Goal: Transaction & Acquisition: Subscribe to service/newsletter

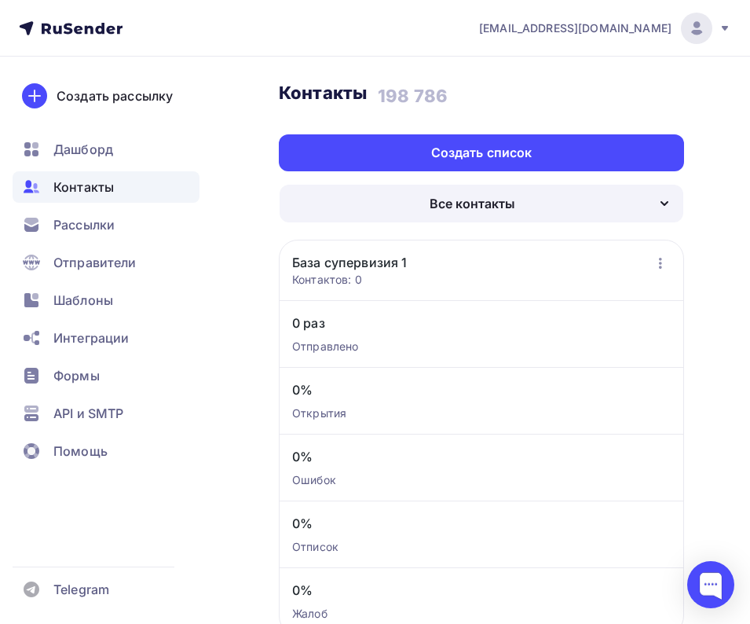
scroll to position [13, 0]
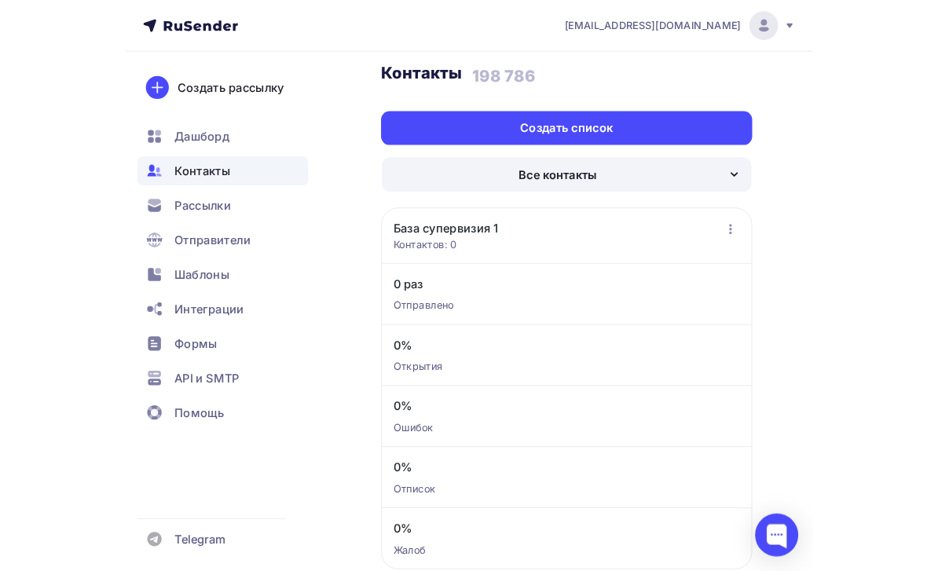
scroll to position [38, 0]
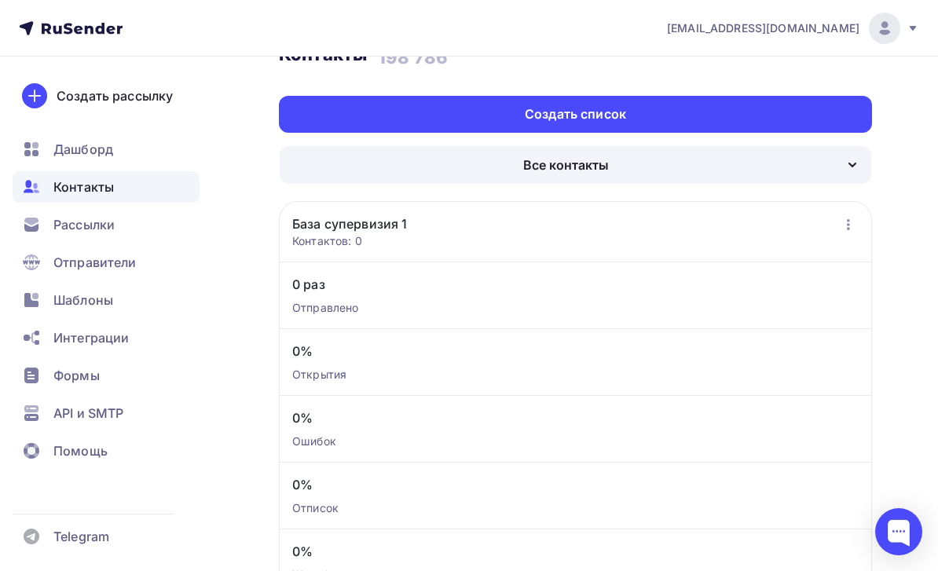
click at [647, 112] on div "Создать список" at bounding box center [575, 114] width 593 height 37
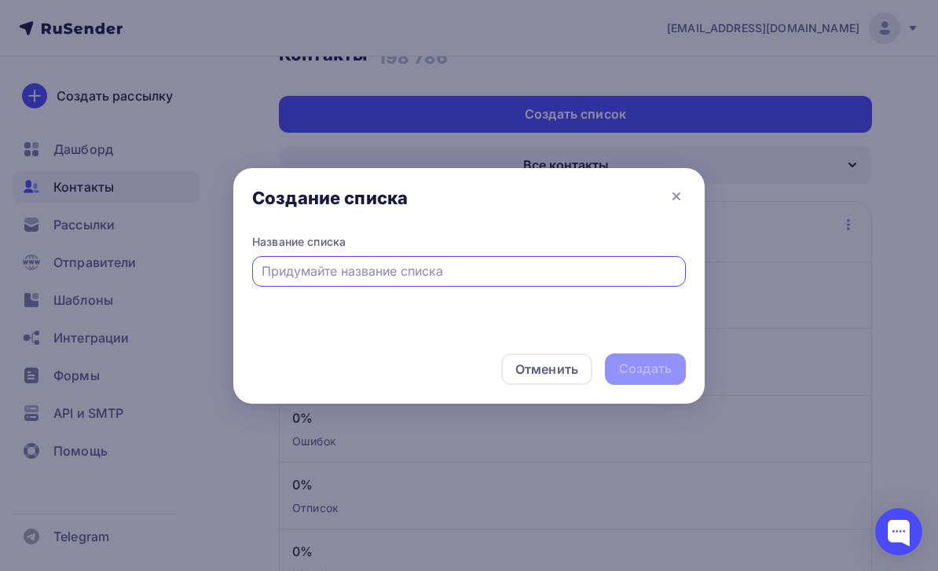
click at [600, 279] on input "text" at bounding box center [470, 271] width 416 height 19
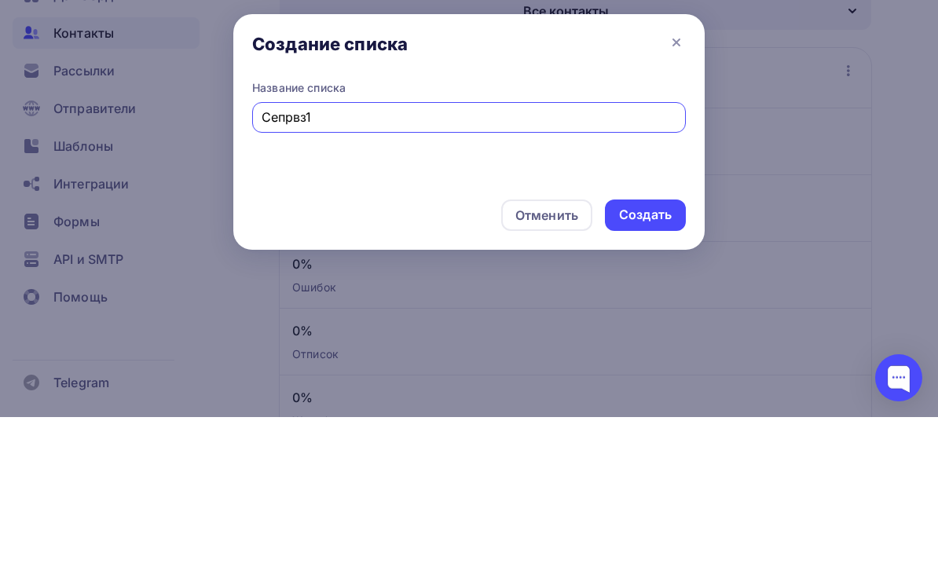
type input "Сепрвз1"
click at [665, 360] on div "Создать" at bounding box center [645, 369] width 53 height 18
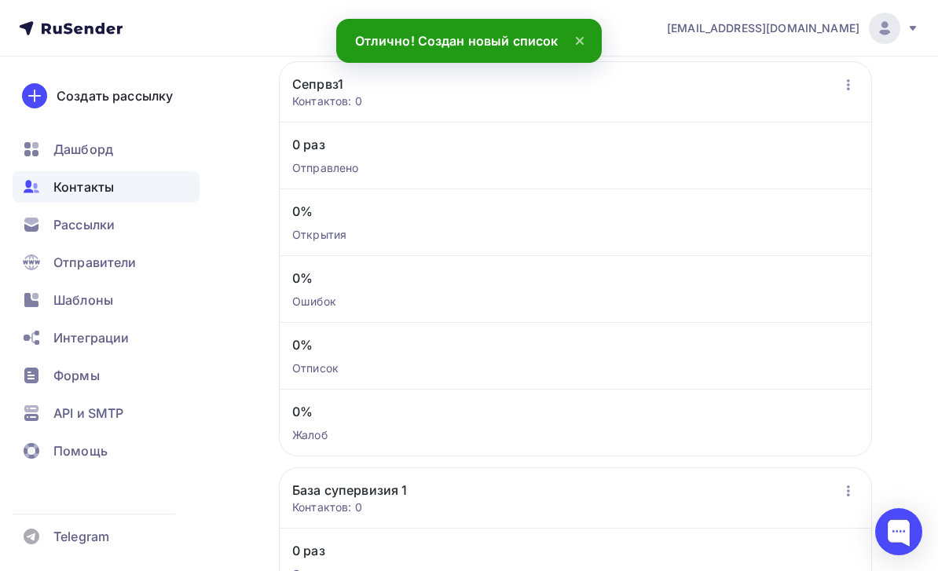
scroll to position [0, 0]
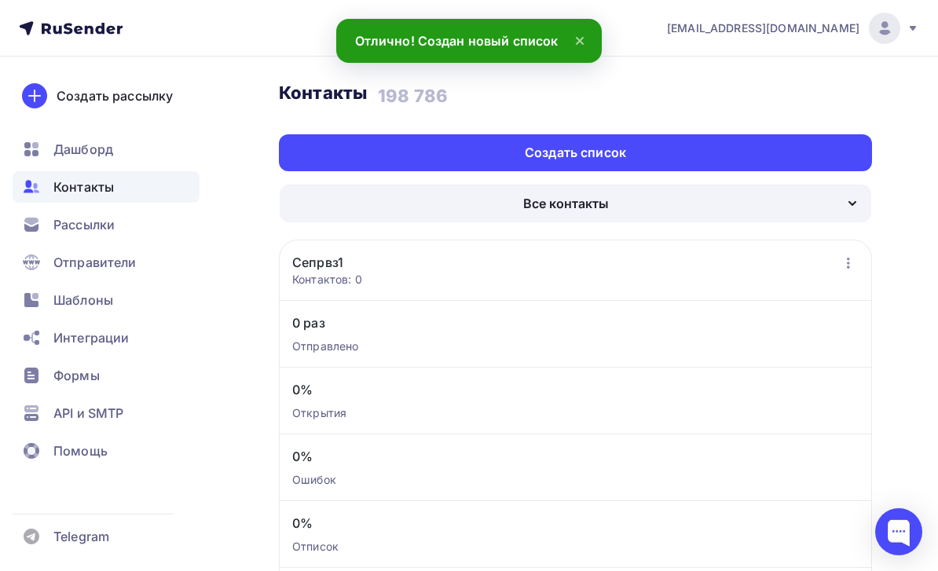
click at [750, 260] on icon "button" at bounding box center [848, 263] width 19 height 19
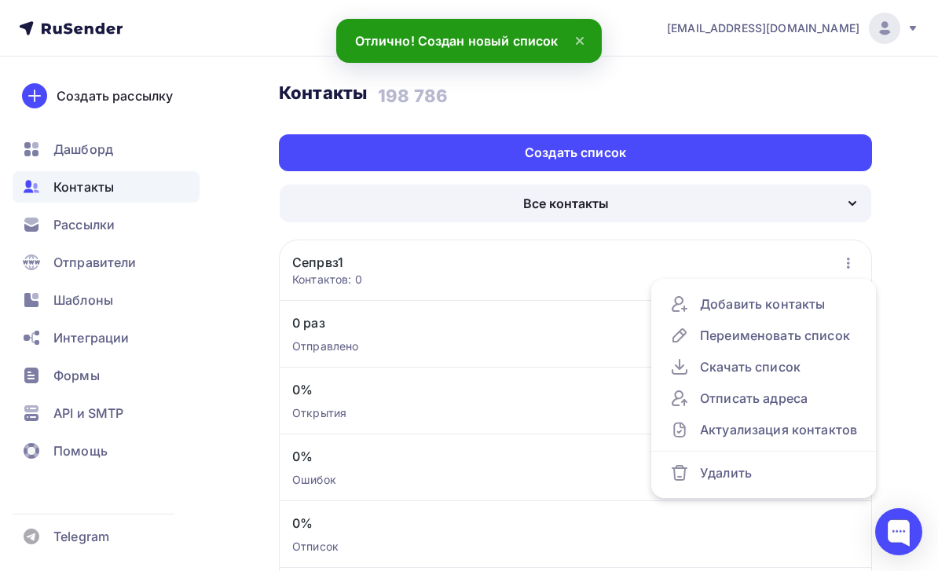
click at [750, 297] on div "Добавить контакты" at bounding box center [763, 304] width 187 height 19
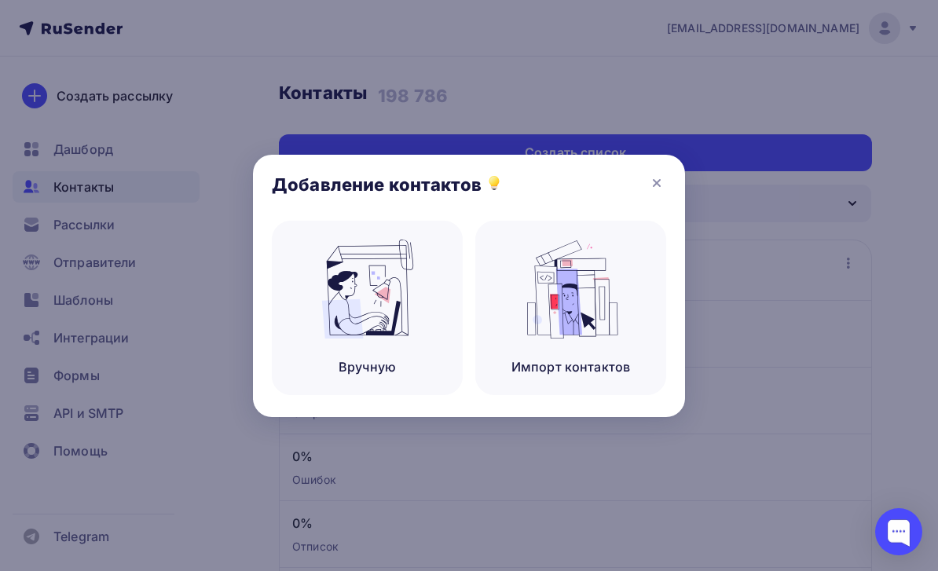
click at [592, 334] on img at bounding box center [571, 289] width 105 height 99
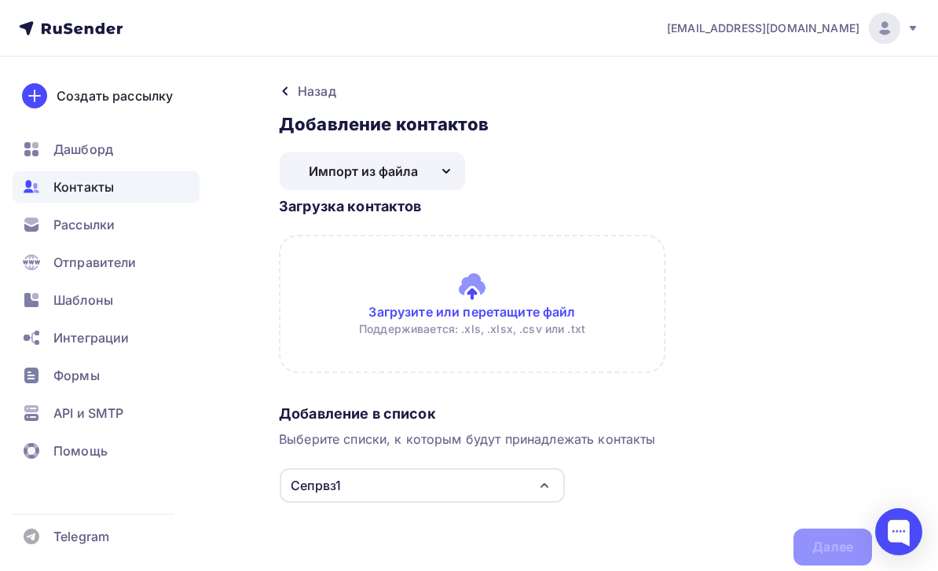
click at [574, 321] on input "file" at bounding box center [575, 304] width 593 height 138
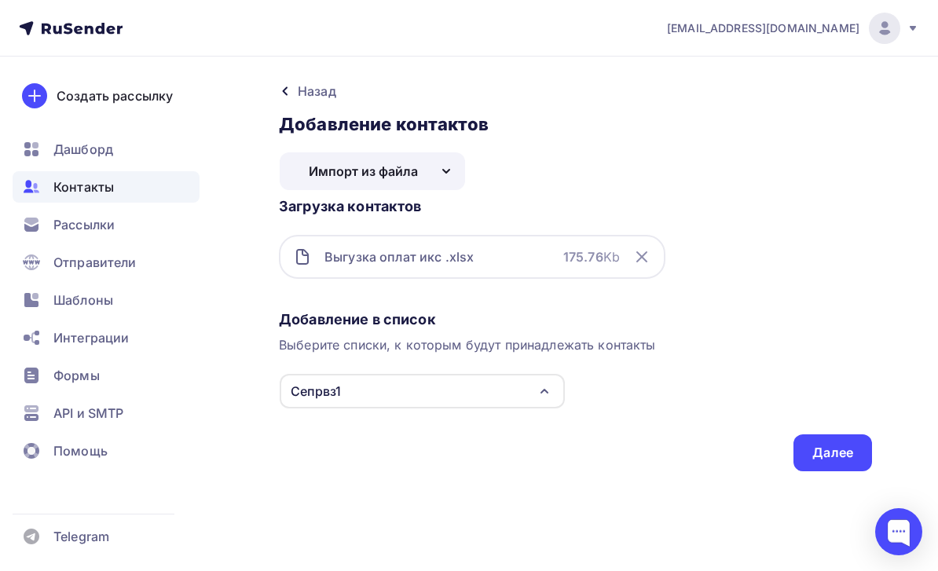
click at [528, 387] on div "Сепрвз1" at bounding box center [422, 391] width 285 height 35
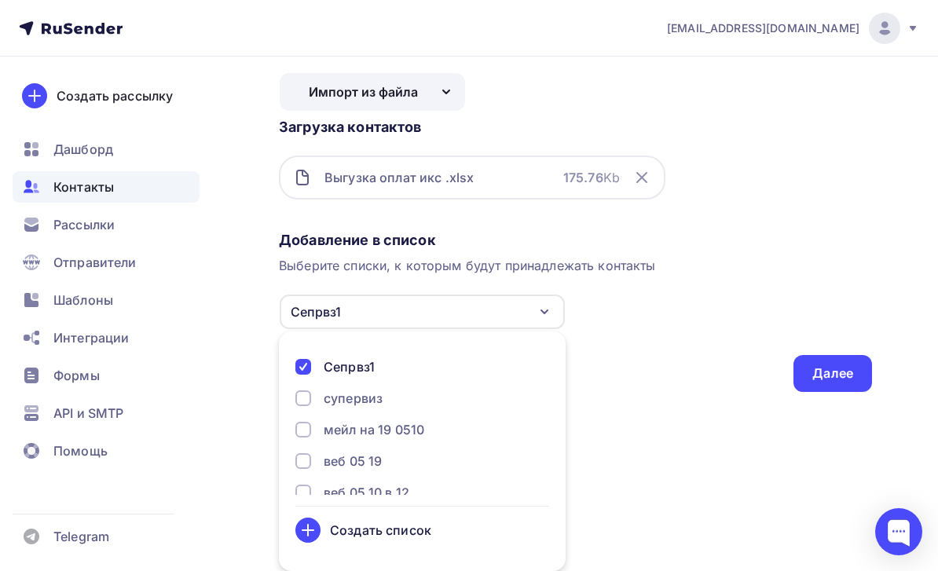
click at [651, 344] on div "Добавление в список Выберите списки, к которым будут принадлежать контакты Сепр…" at bounding box center [575, 308] width 593 height 167
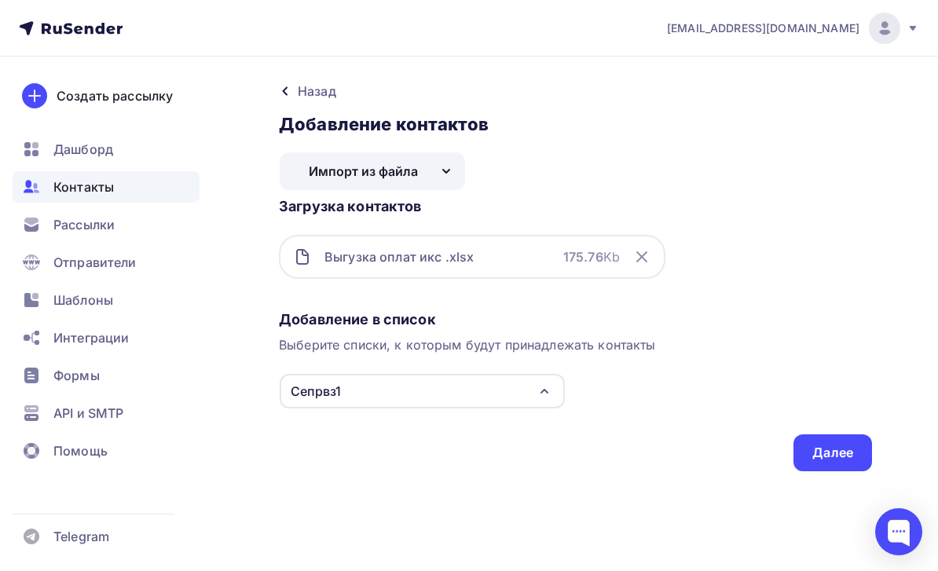
scroll to position [50, 0]
click at [750, 444] on div "Далее" at bounding box center [832, 453] width 41 height 18
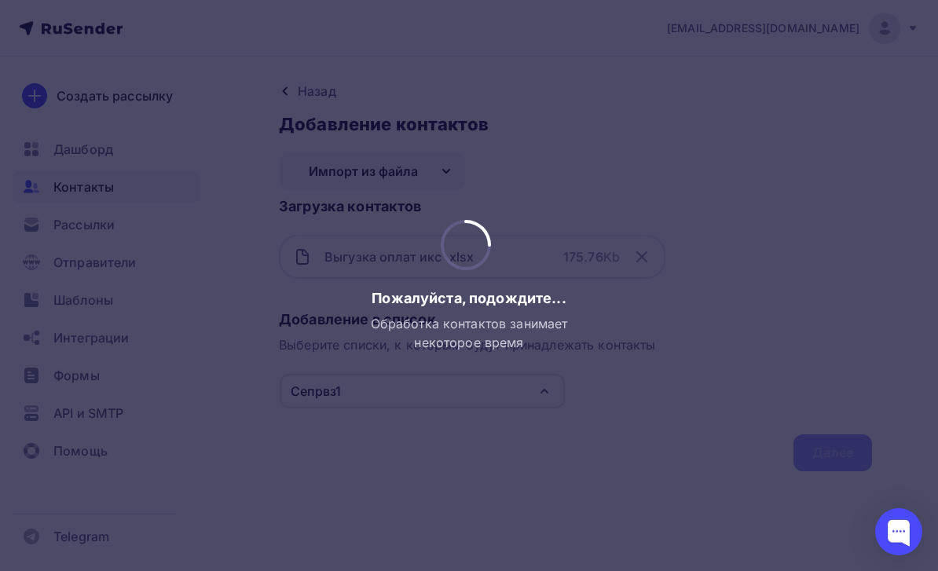
scroll to position [0, 0]
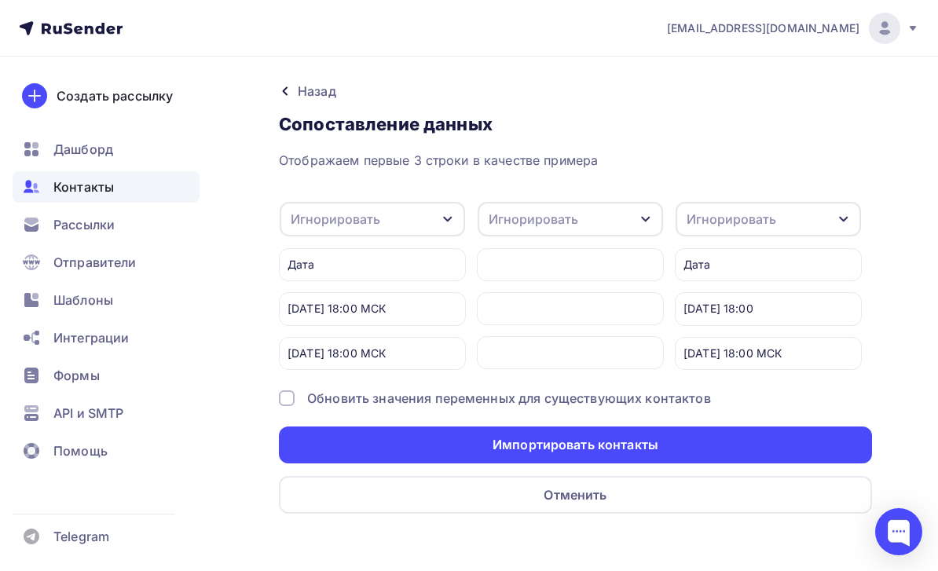
click at [632, 225] on div "Игнорировать" at bounding box center [570, 219] width 185 height 35
click at [560, 278] on div "Email" at bounding box center [541, 281] width 91 height 19
click at [458, 221] on div "Игнорировать" at bounding box center [372, 219] width 185 height 35
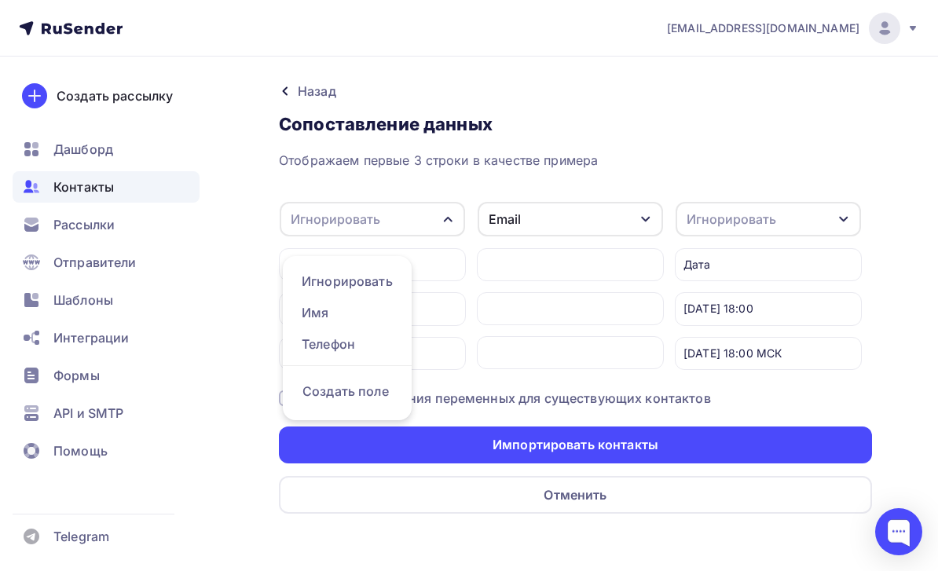
click at [446, 225] on icon "button" at bounding box center [448, 219] width 13 height 13
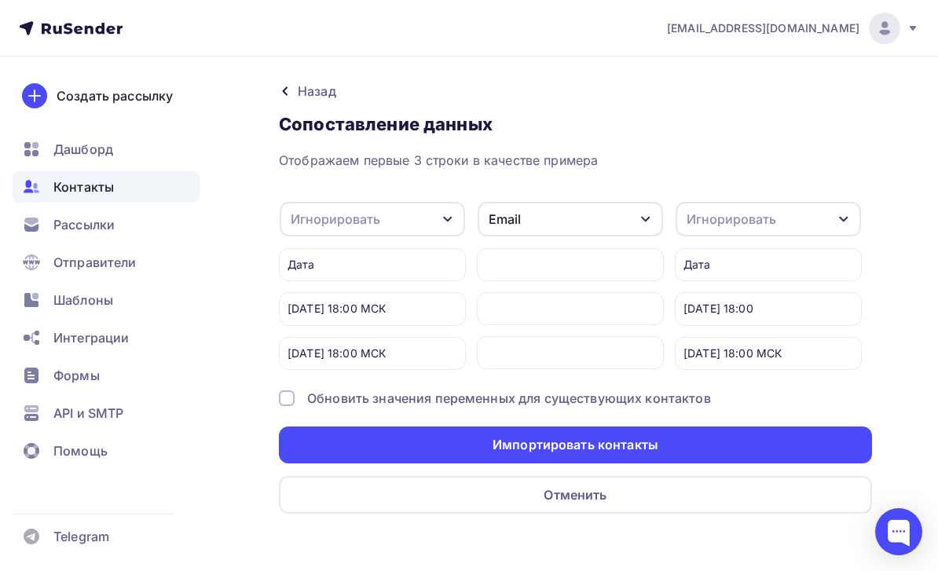
click at [750, 210] on div "Игнорировать" at bounding box center [768, 219] width 185 height 35
click at [750, 208] on div "Игнорировать" at bounding box center [768, 219] width 185 height 35
click at [750, 257] on div "Дата" at bounding box center [768, 264] width 187 height 33
click at [590, 261] on div at bounding box center [570, 264] width 187 height 33
click at [750, 555] on div at bounding box center [898, 531] width 47 height 47
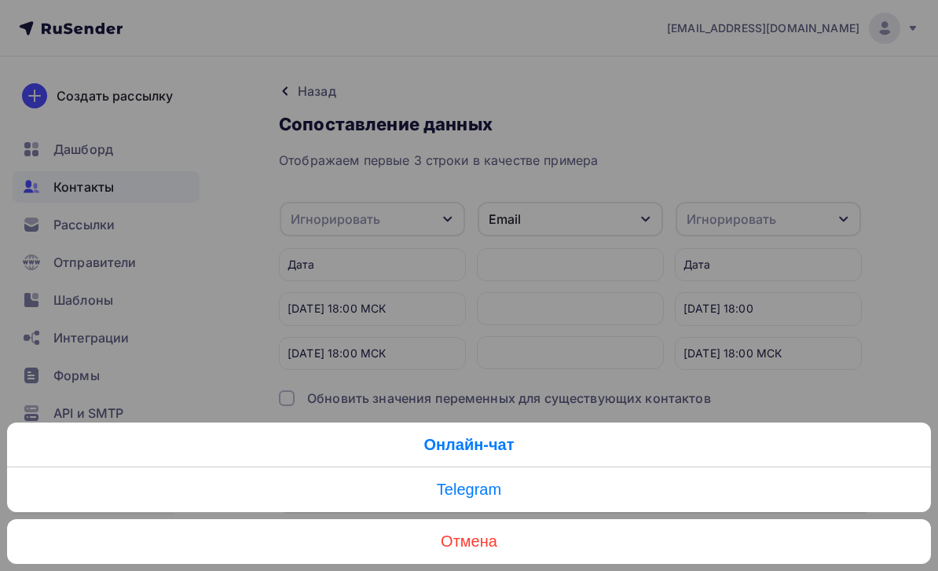
click at [671, 546] on link "Отмена" at bounding box center [469, 541] width 924 height 45
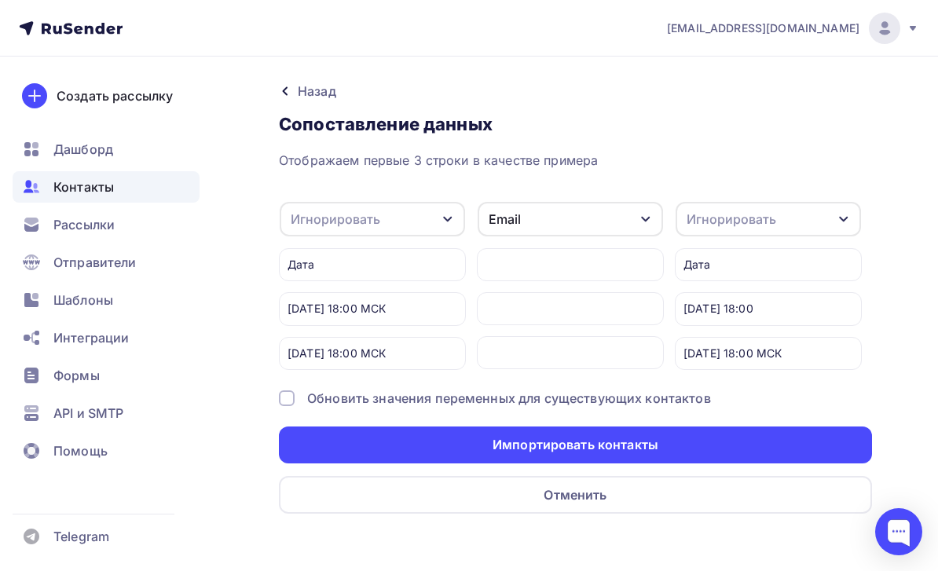
click at [750, 571] on html "tech@newlightconsult.com Аккаунт Тарифы Выйти Создать рассылку Дашборд Контакты…" at bounding box center [469, 285] width 938 height 571
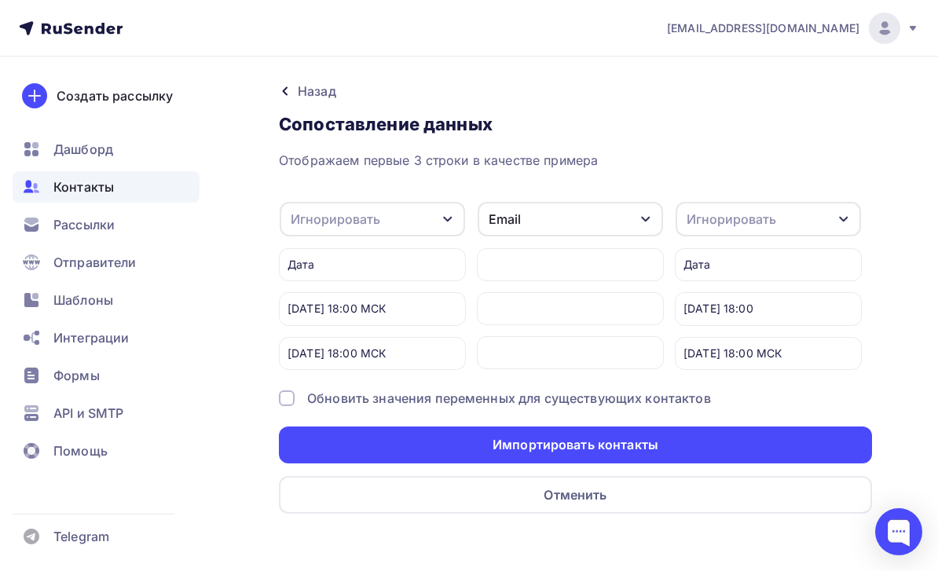
click at [750, 207] on div "Назад Сопоставление данных Сопоставление данных Отображаем первые 3 строки в ка…" at bounding box center [469, 317] width 938 height 520
click at [750, 530] on div at bounding box center [898, 531] width 47 height 47
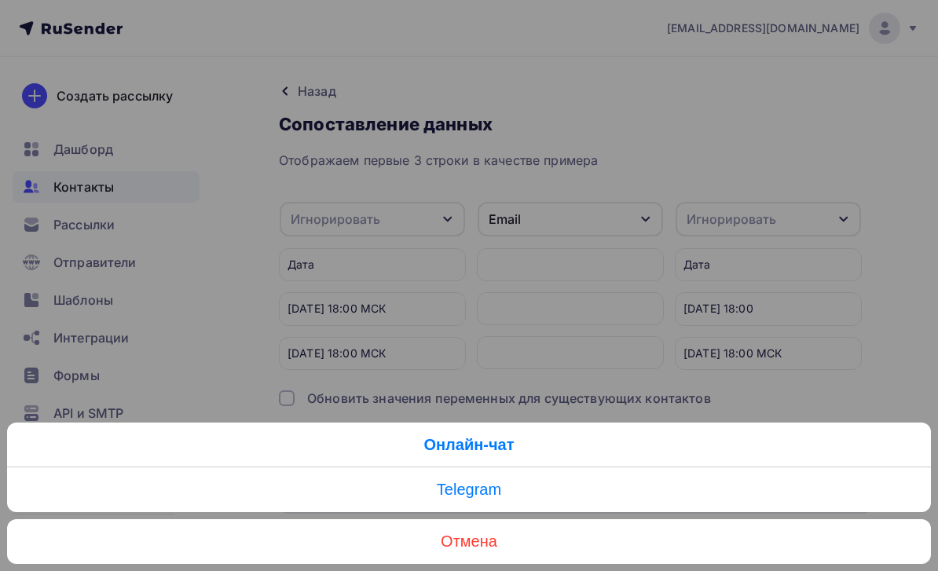
click at [750, 453] on link "Онлайн-чат" at bounding box center [469, 445] width 924 height 45
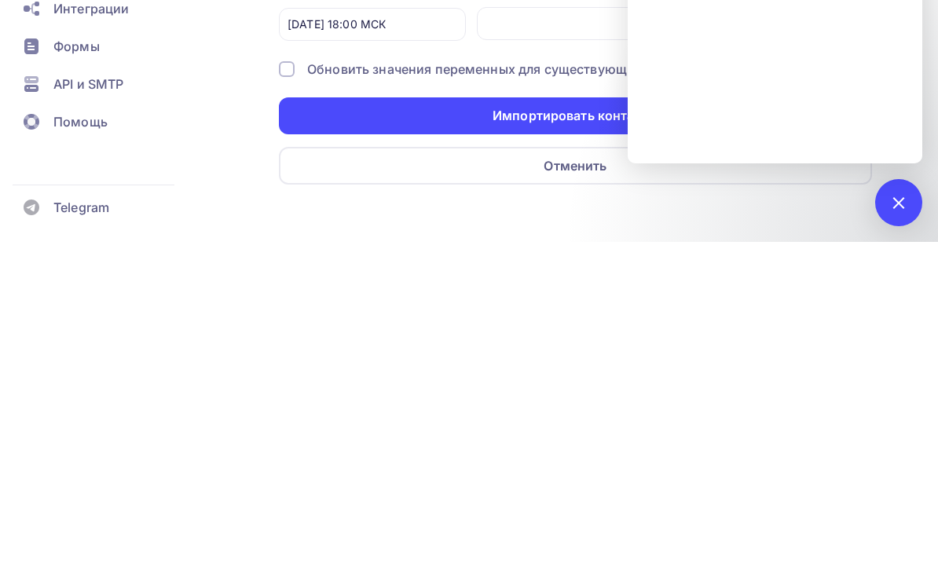
click at [750, 508] on div at bounding box center [898, 531] width 47 height 47
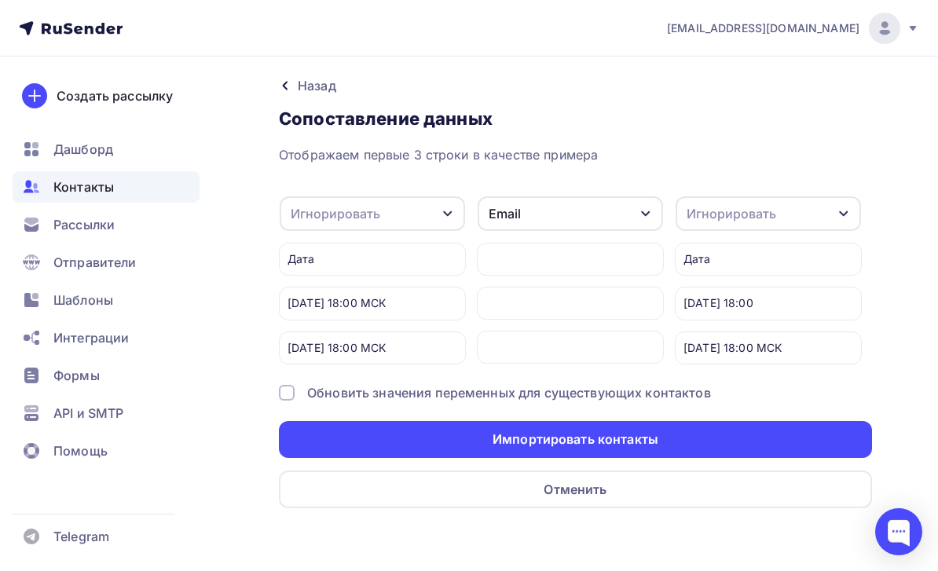
scroll to position [50, 0]
click at [750, 535] on div at bounding box center [898, 531] width 47 height 47
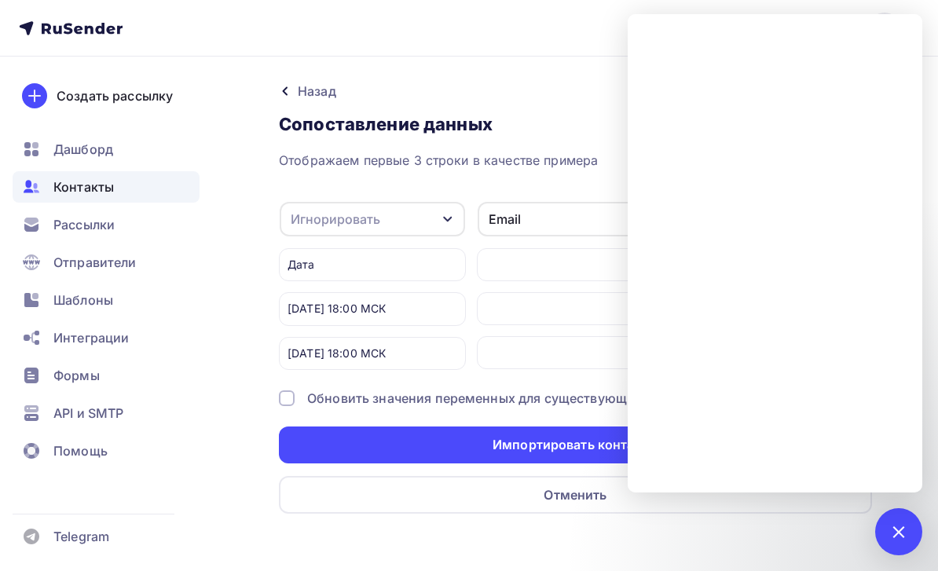
scroll to position [0, 0]
click at [460, 315] on div "3 апреля в 18:00 МСК" at bounding box center [372, 308] width 187 height 33
click at [750, 523] on div at bounding box center [898, 531] width 21 height 21
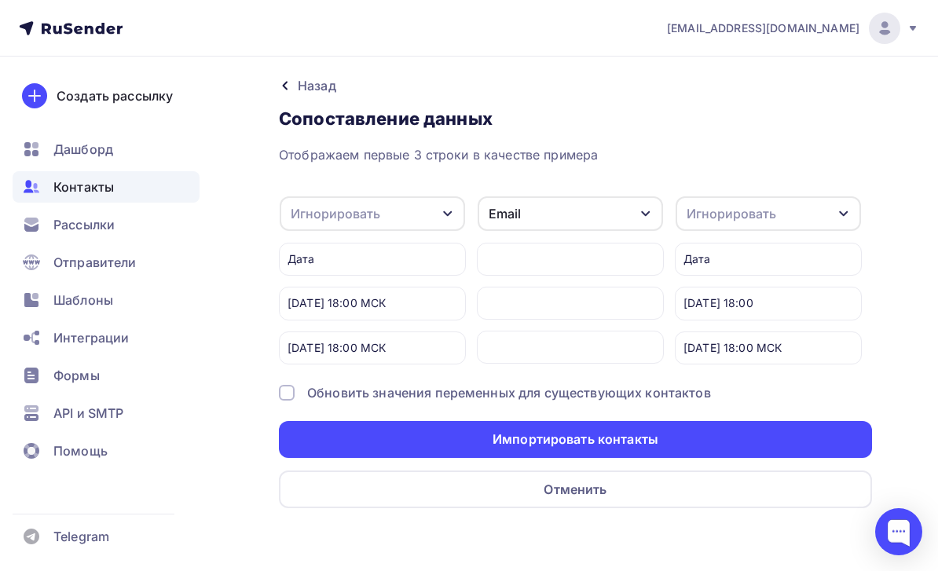
click at [750, 526] on div at bounding box center [898, 531] width 47 height 47
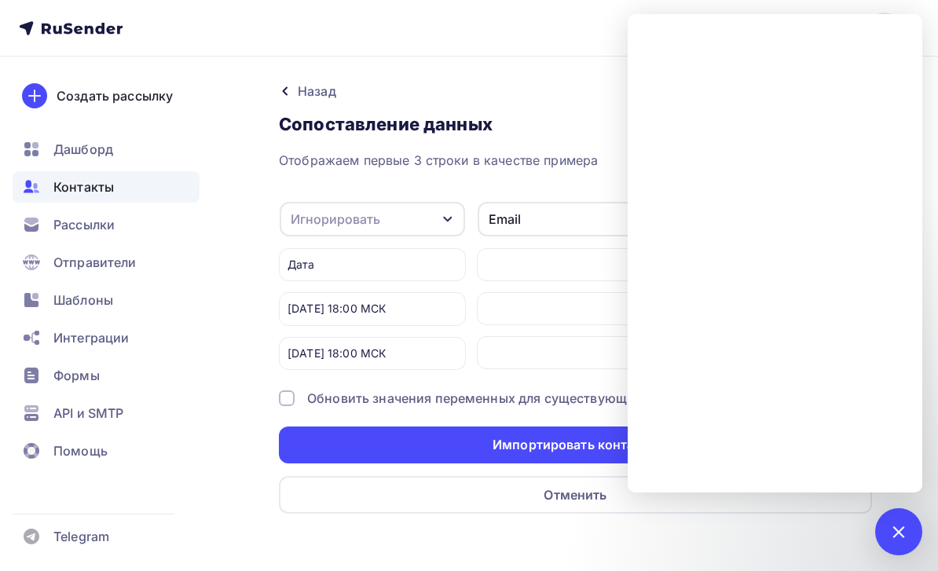
scroll to position [0, 0]
click at [750, 537] on div at bounding box center [898, 531] width 21 height 21
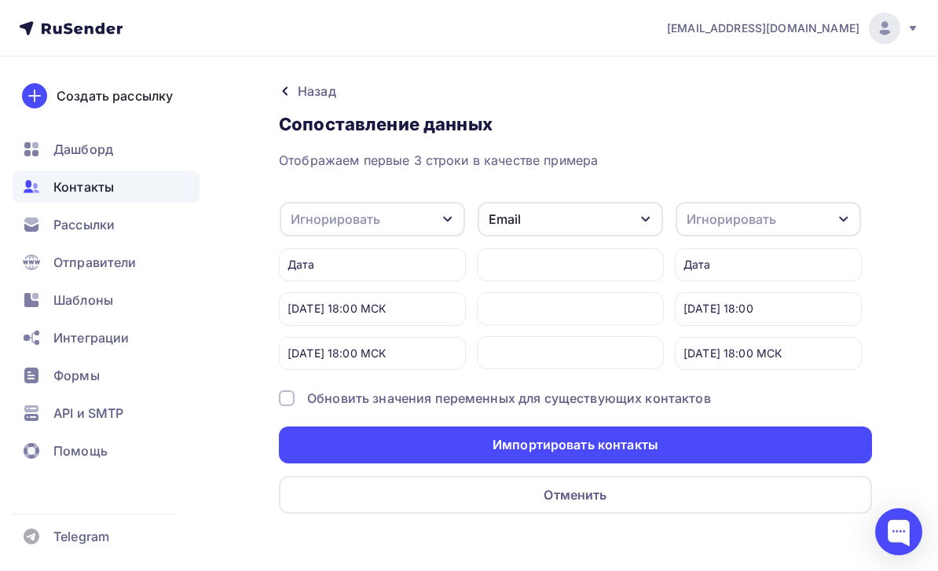
click at [330, 87] on div "Назад" at bounding box center [317, 91] width 38 height 19
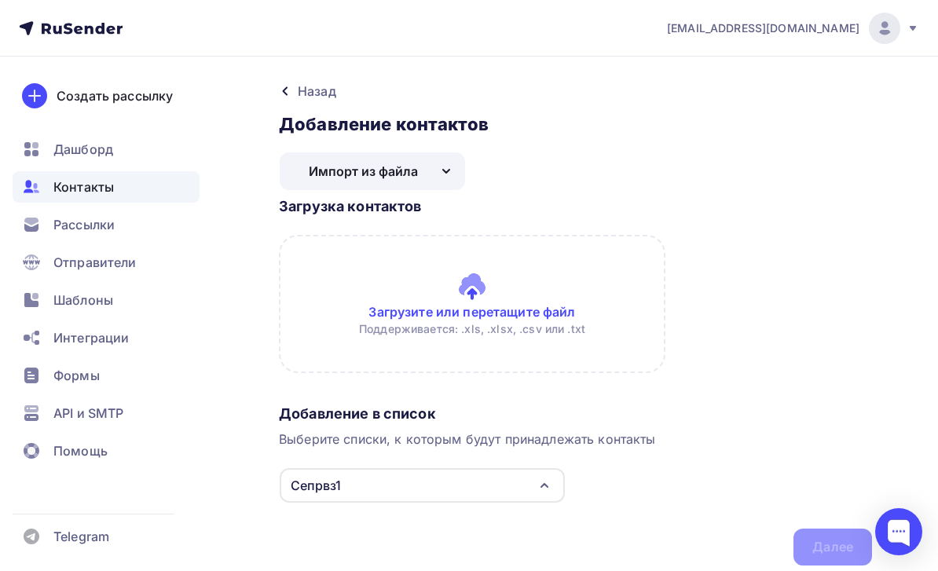
click at [750, 530] on div at bounding box center [898, 531] width 47 height 47
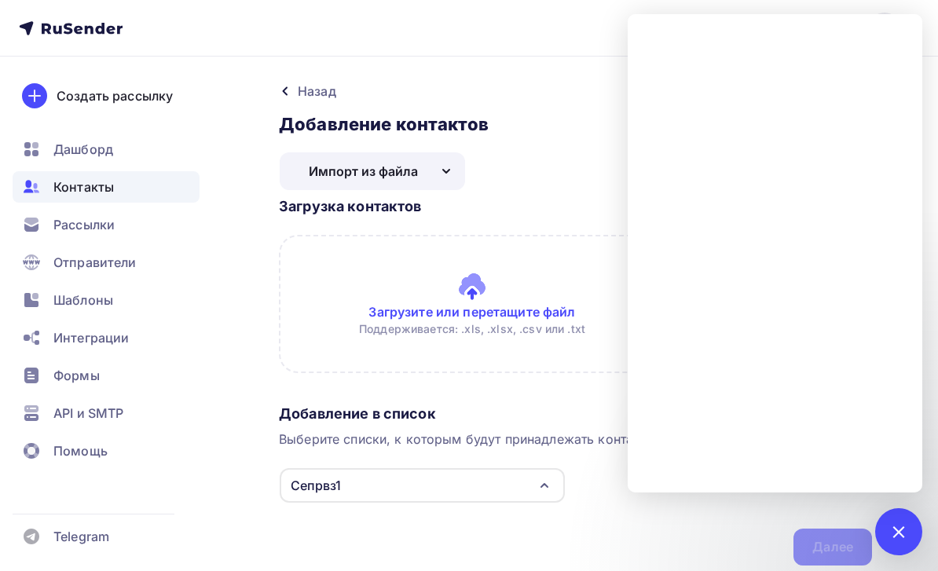
click at [582, 113] on h3 "Добавление контактов" at bounding box center [575, 124] width 593 height 22
click at [610, 53] on nav "tech@newlightconsult.com Аккаунт Тарифы Выйти Создать рассылку Дашборд Контакты…" at bounding box center [469, 28] width 938 height 57
click at [589, 79] on div "Назад Добавление контактов Добавление контактов Вручную Импорт из файла Импорт …" at bounding box center [469, 343] width 938 height 572
click at [567, 389] on div "Загрузка контактов Загрузите или перетащите файл Поддерживается: .xls, .xlsx, .…" at bounding box center [575, 294] width 593 height 207
click at [574, 405] on div "Добавление в список" at bounding box center [575, 414] width 593 height 19
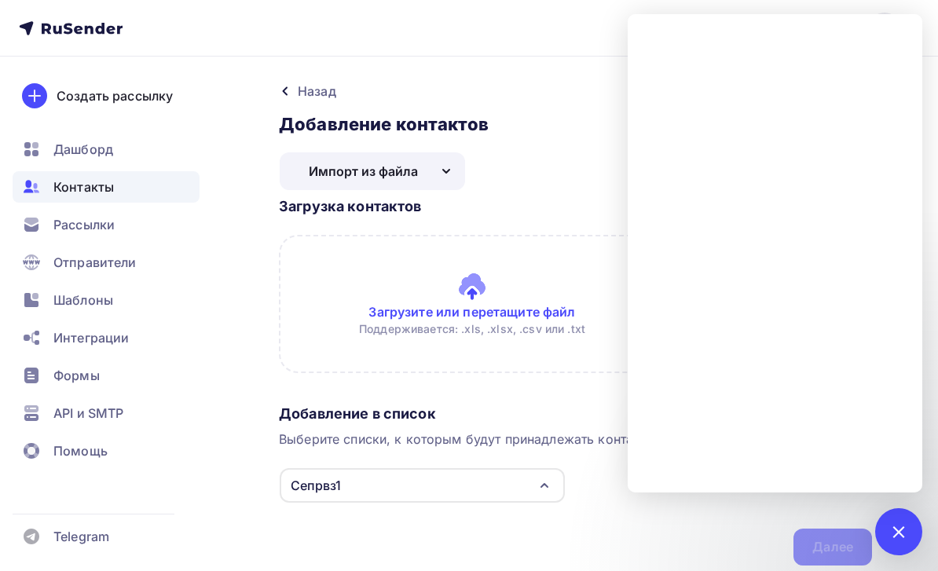
click at [580, 146] on div "Назад Добавление контактов Добавление контактов Вручную Импорт из файла Импорт …" at bounding box center [575, 324] width 593 height 484
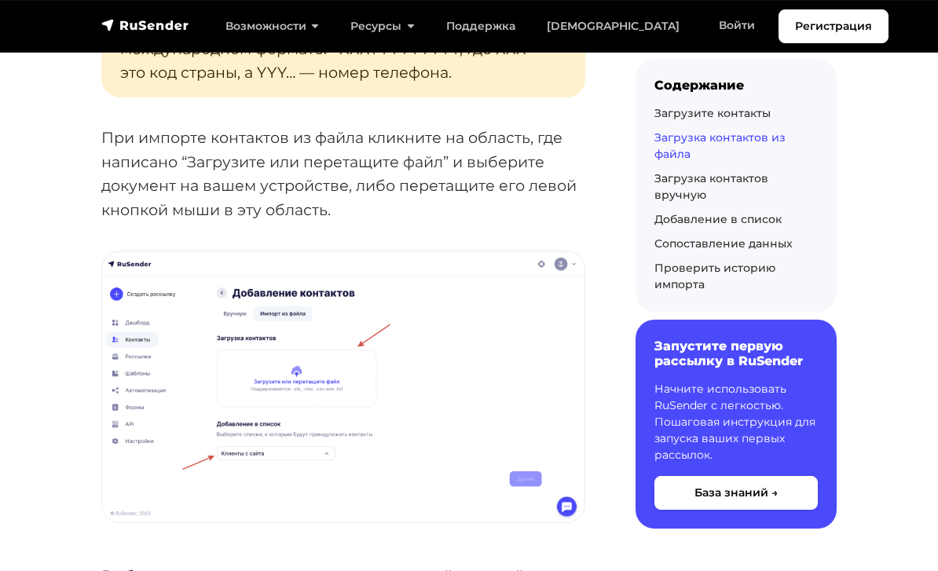
scroll to position [2096, 0]
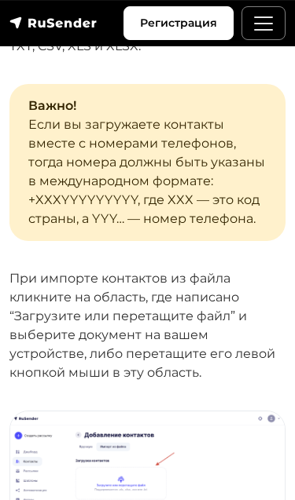
scroll to position [1770, 0]
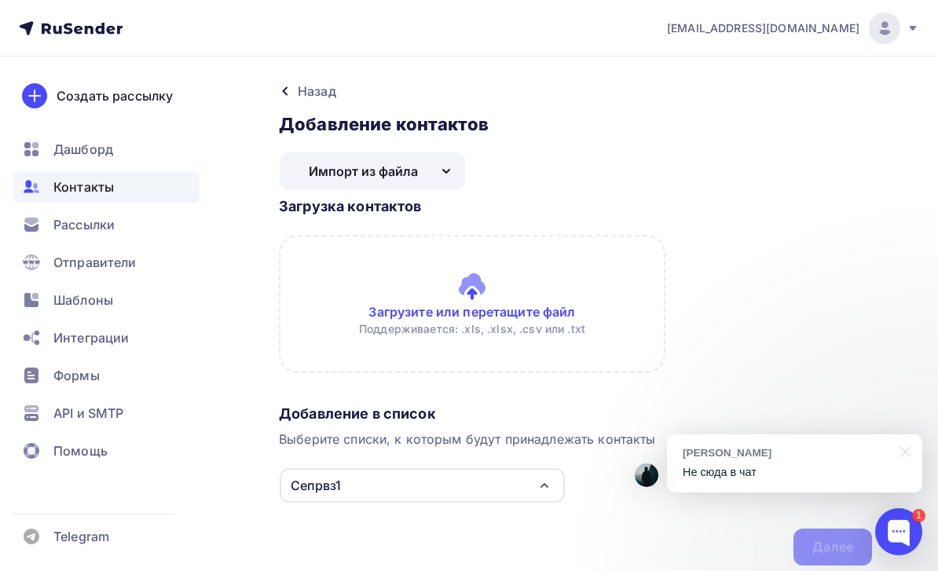
click at [175, 189] on div "Контакты" at bounding box center [106, 186] width 187 height 31
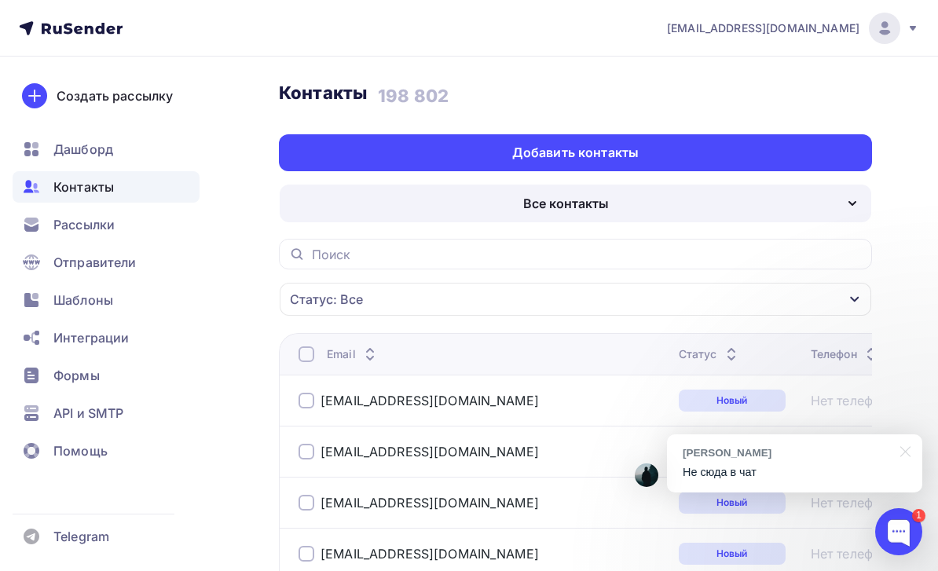
click at [896, 450] on div at bounding box center [902, 450] width 39 height 32
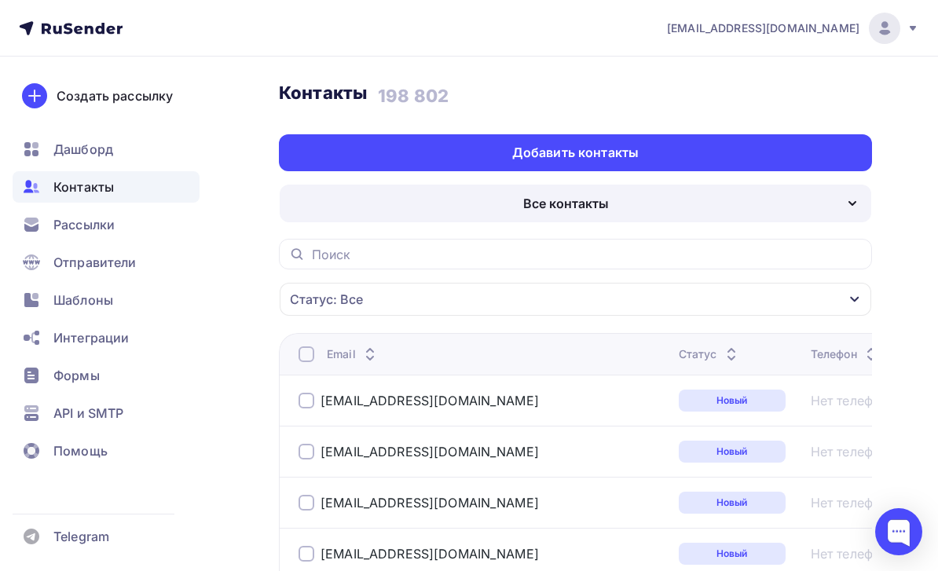
click at [686, 198] on div "Все контакты" at bounding box center [576, 204] width 592 height 38
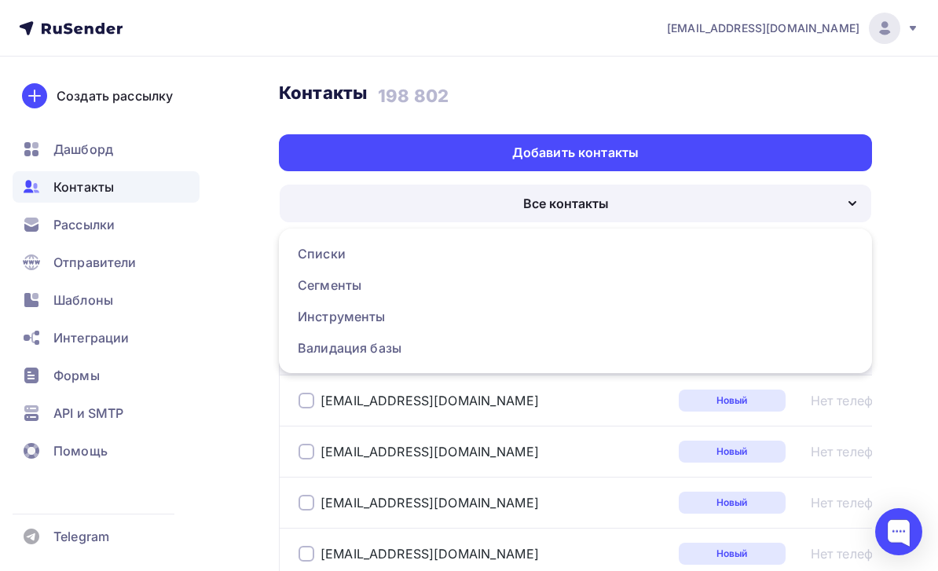
click at [429, 253] on div "Списки" at bounding box center [575, 253] width 555 height 19
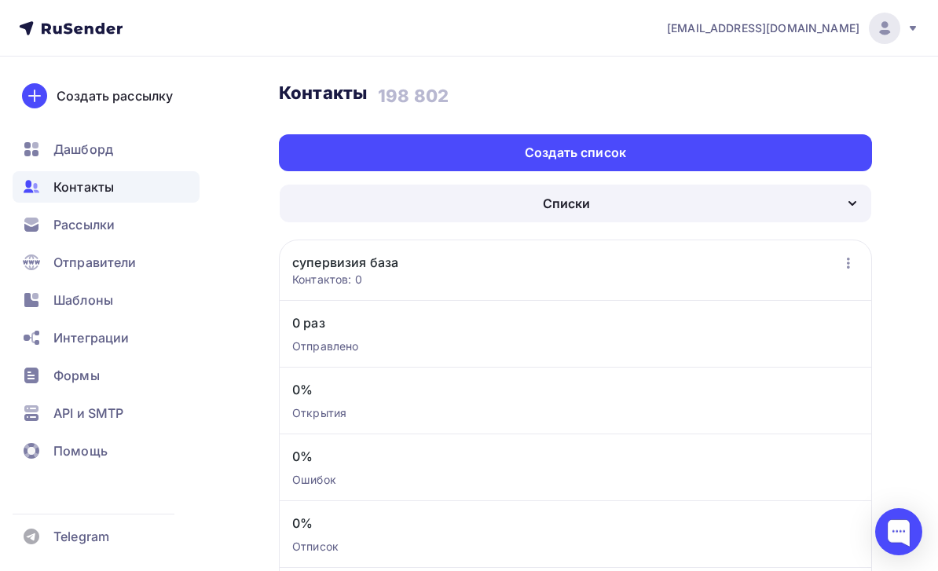
click at [691, 152] on div "Создать список" at bounding box center [575, 152] width 593 height 37
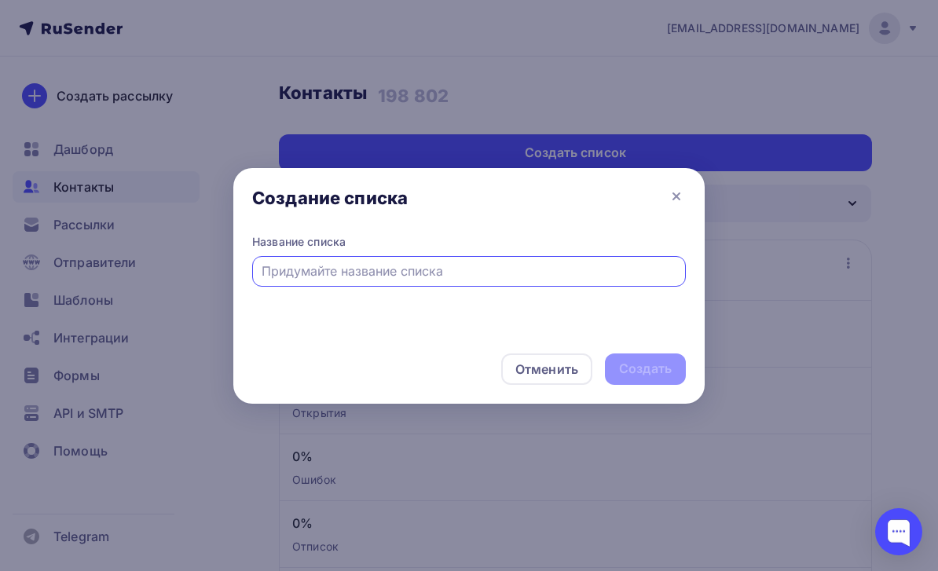
click at [674, 192] on icon at bounding box center [676, 196] width 19 height 19
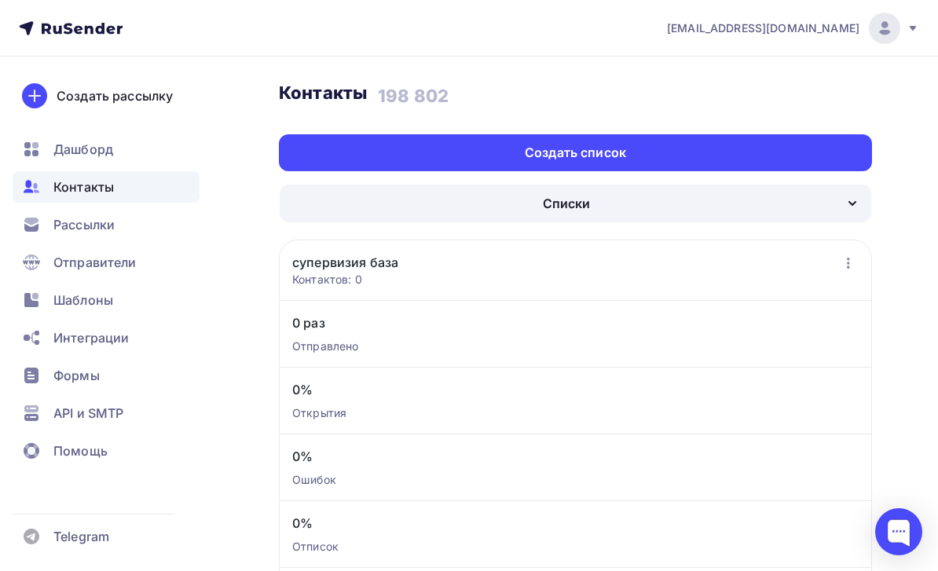
click at [178, 186] on div "Контакты" at bounding box center [106, 186] width 187 height 31
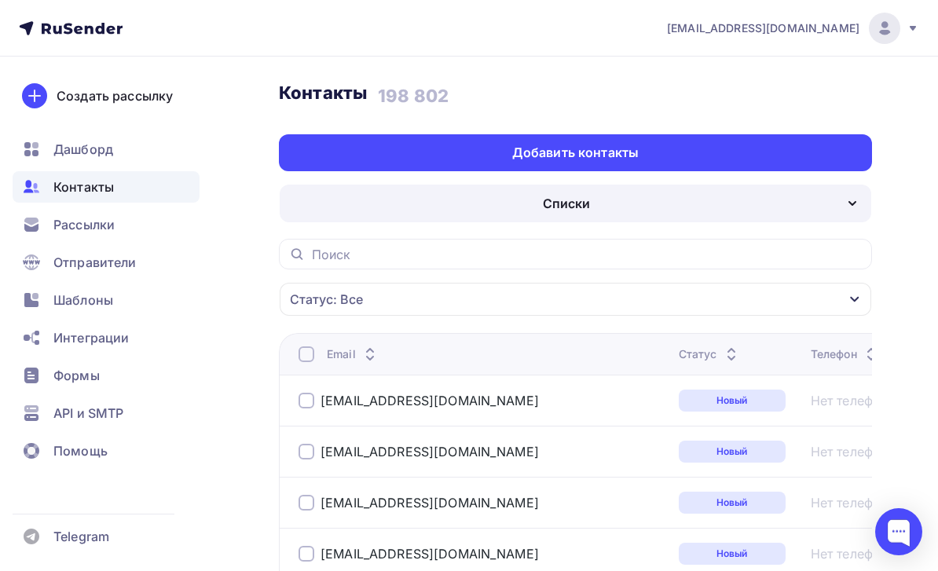
click at [717, 159] on div "Добавить контакты" at bounding box center [575, 152] width 593 height 37
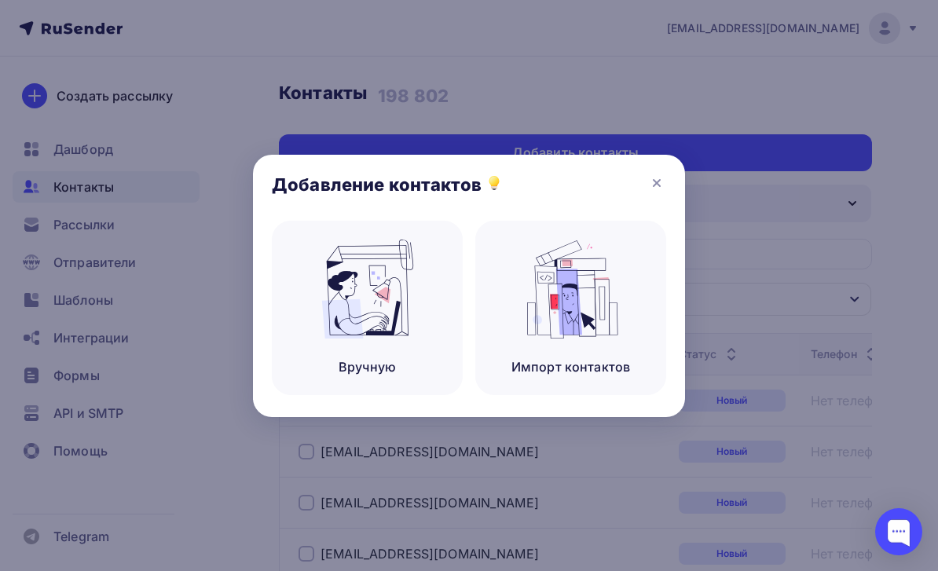
click at [596, 327] on img at bounding box center [571, 289] width 105 height 99
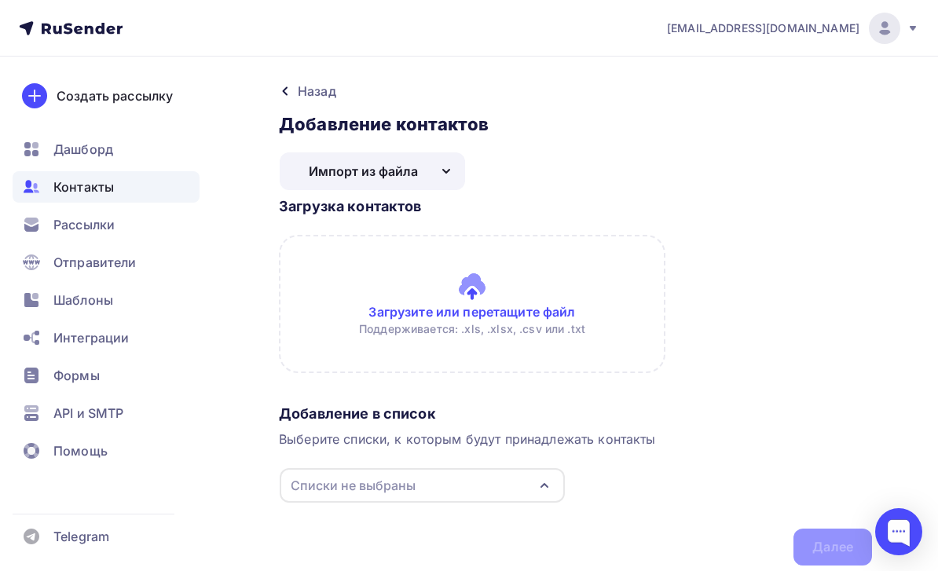
click at [541, 322] on input "file" at bounding box center [575, 304] width 593 height 138
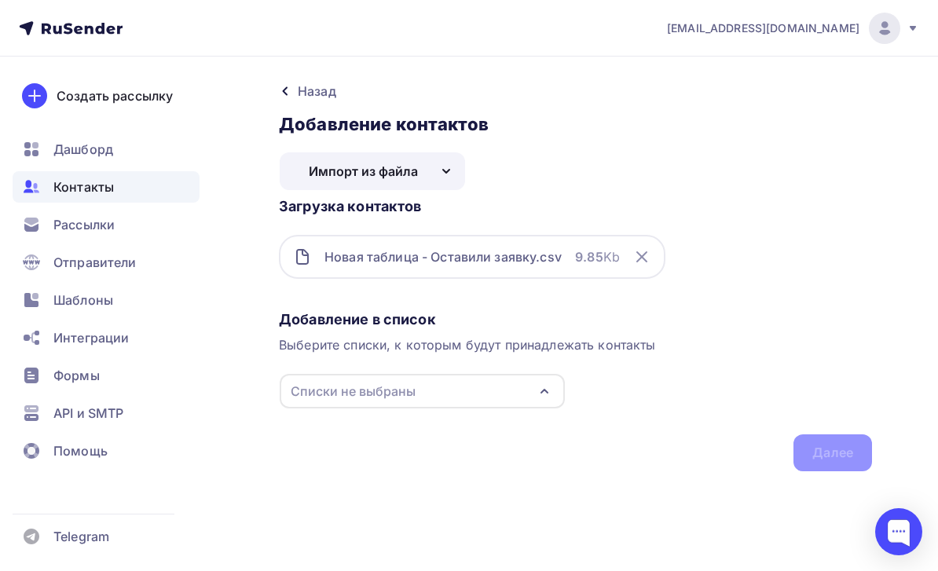
click at [548, 391] on icon "button" at bounding box center [544, 391] width 19 height 19
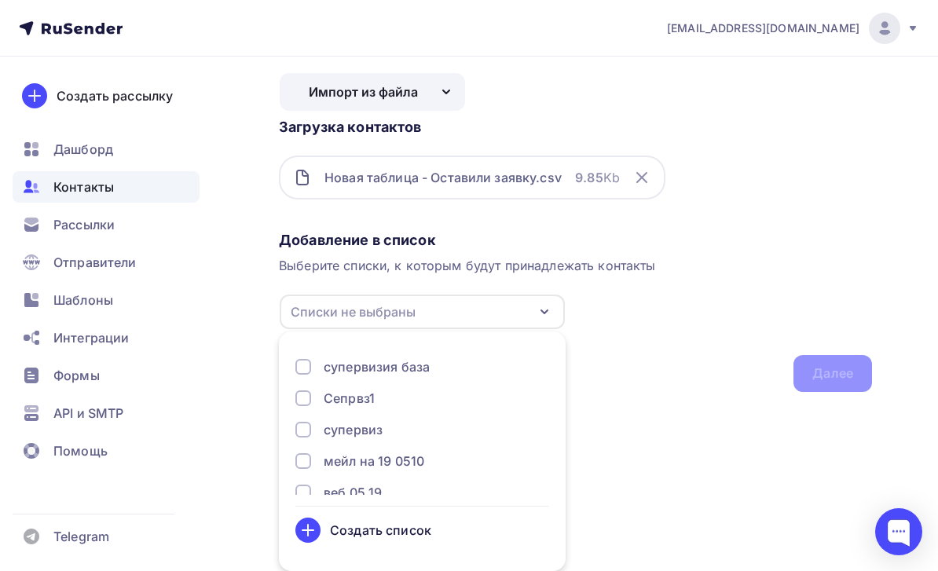
click at [400, 522] on div "Создать список" at bounding box center [380, 530] width 101 height 19
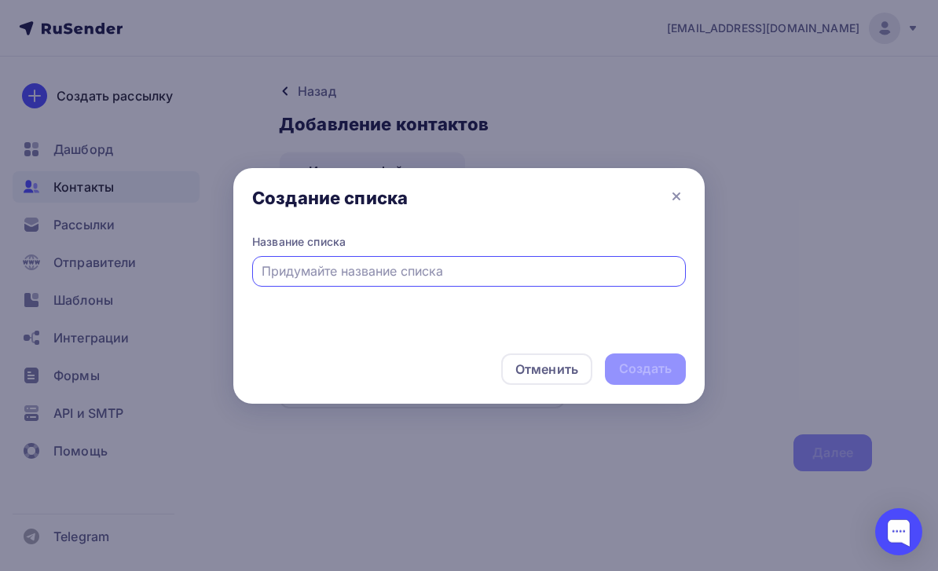
scroll to position [50, 0]
click at [523, 279] on input "text" at bounding box center [470, 271] width 416 height 19
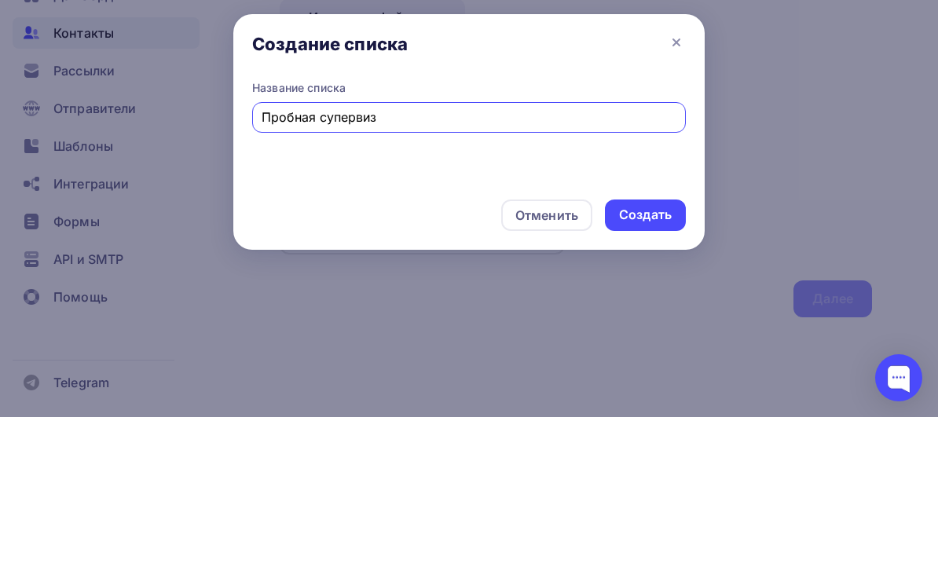
type input "Пробная супервиз"
click at [675, 354] on div "Создать" at bounding box center [645, 369] width 81 height 31
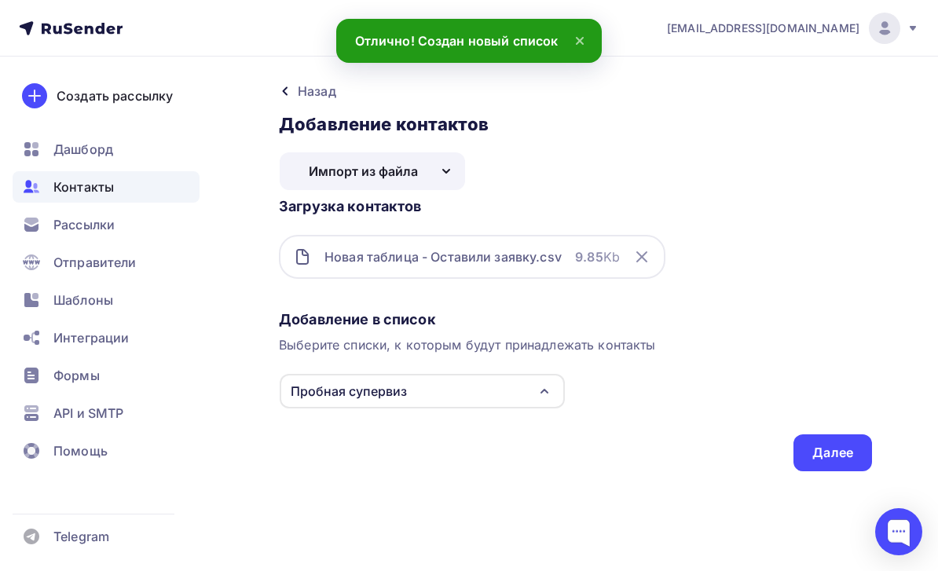
click at [859, 434] on div "Далее" at bounding box center [833, 452] width 79 height 37
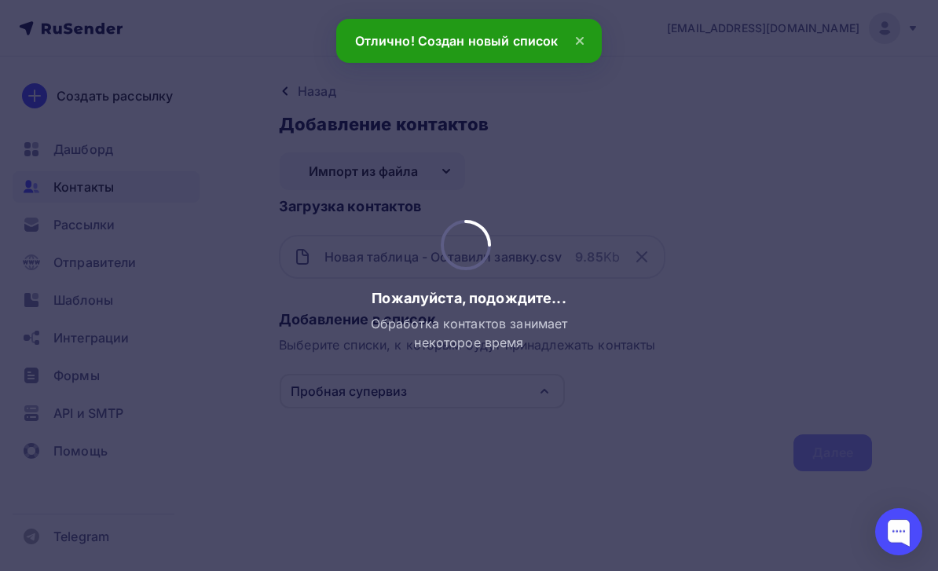
scroll to position [0, 0]
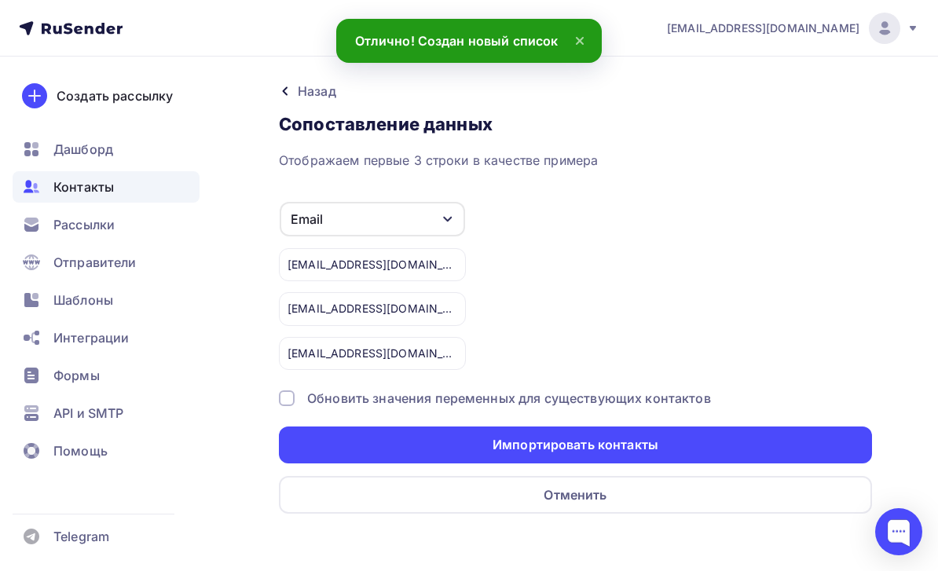
click at [718, 441] on div "Импортировать контакты" at bounding box center [575, 445] width 593 height 37
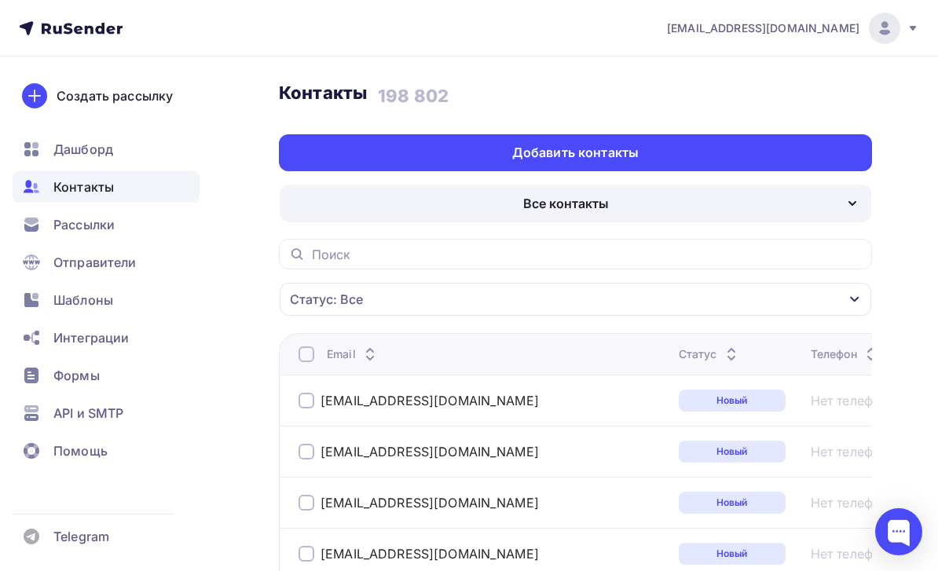
click at [123, 294] on div "Шаблоны" at bounding box center [106, 299] width 187 height 31
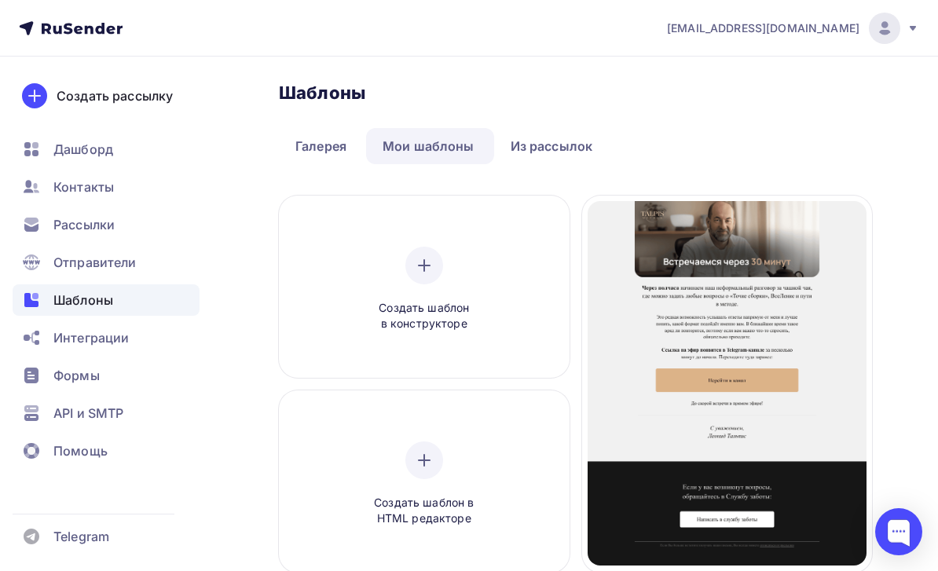
click at [135, 259] on span "Отправители" at bounding box center [94, 262] width 83 height 19
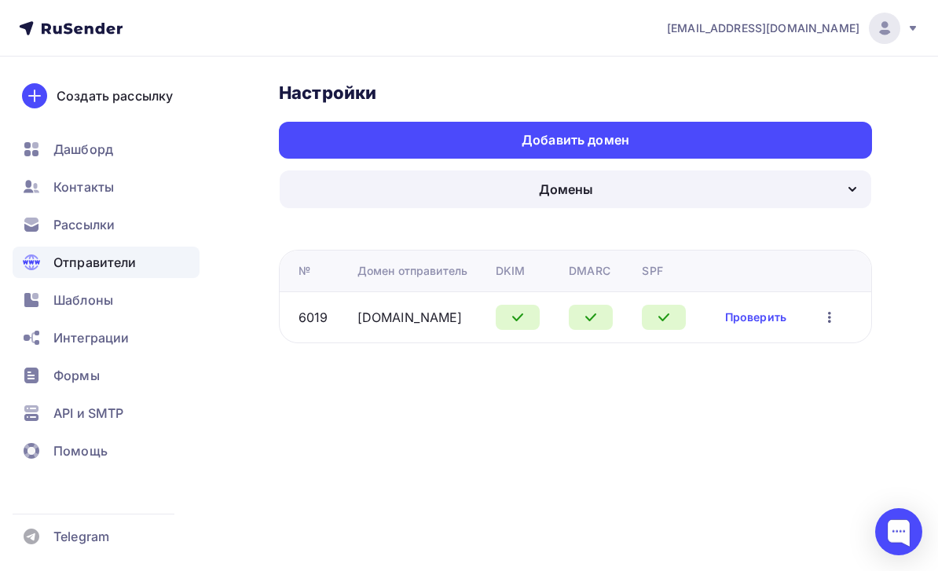
click at [156, 260] on div "Отправители" at bounding box center [106, 262] width 187 height 31
click at [149, 264] on div "Отправители" at bounding box center [106, 262] width 187 height 31
click at [108, 272] on div "Отправители" at bounding box center [106, 262] width 187 height 31
click at [134, 201] on div "Контакты" at bounding box center [106, 186] width 187 height 31
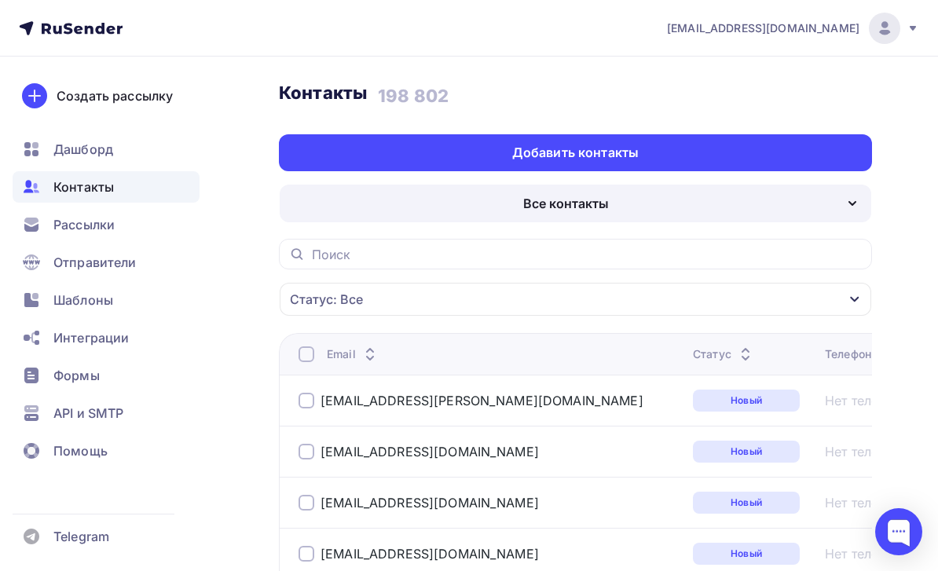
click at [698, 197] on div "Все контакты" at bounding box center [576, 204] width 592 height 38
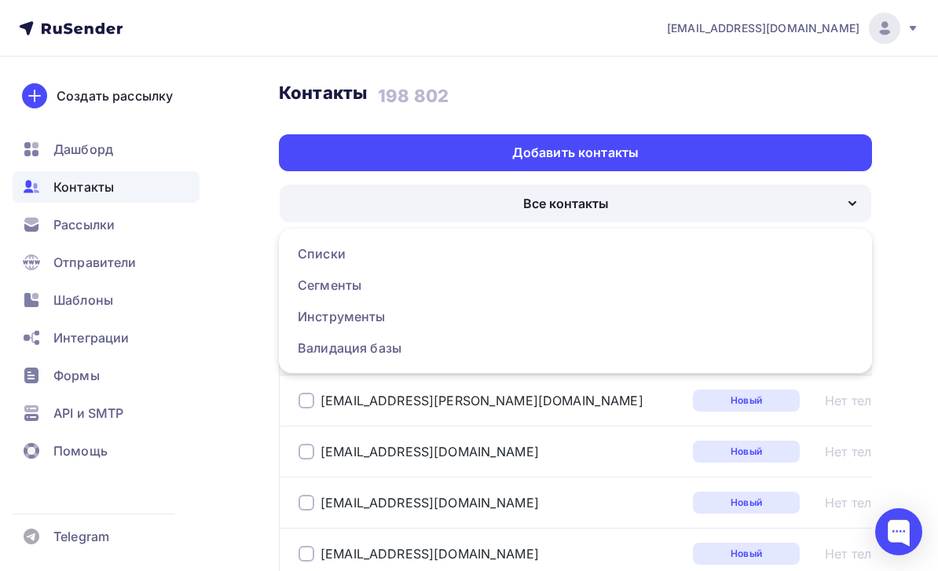
click at [464, 266] on link "Списки" at bounding box center [575, 253] width 574 height 31
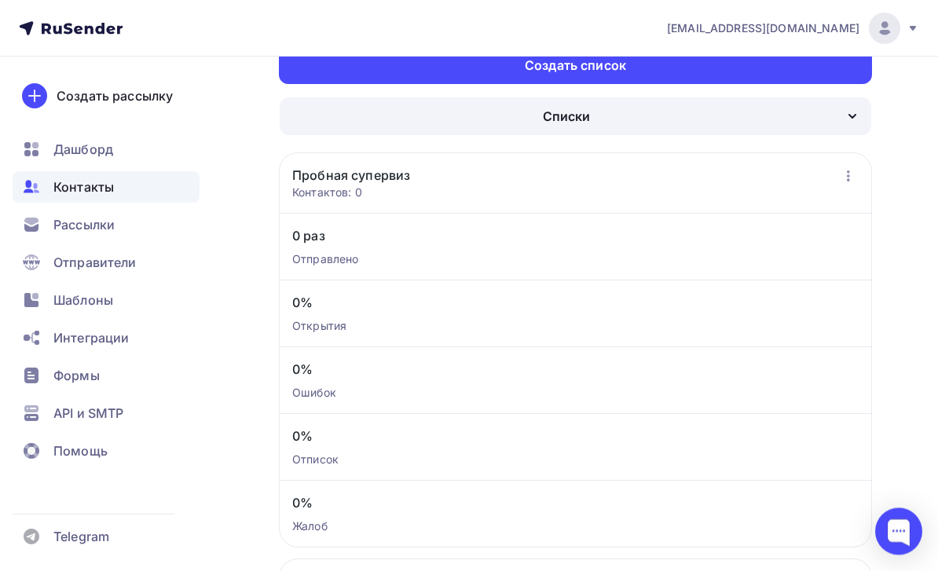
scroll to position [87, 0]
click at [845, 182] on icon "button" at bounding box center [848, 176] width 19 height 19
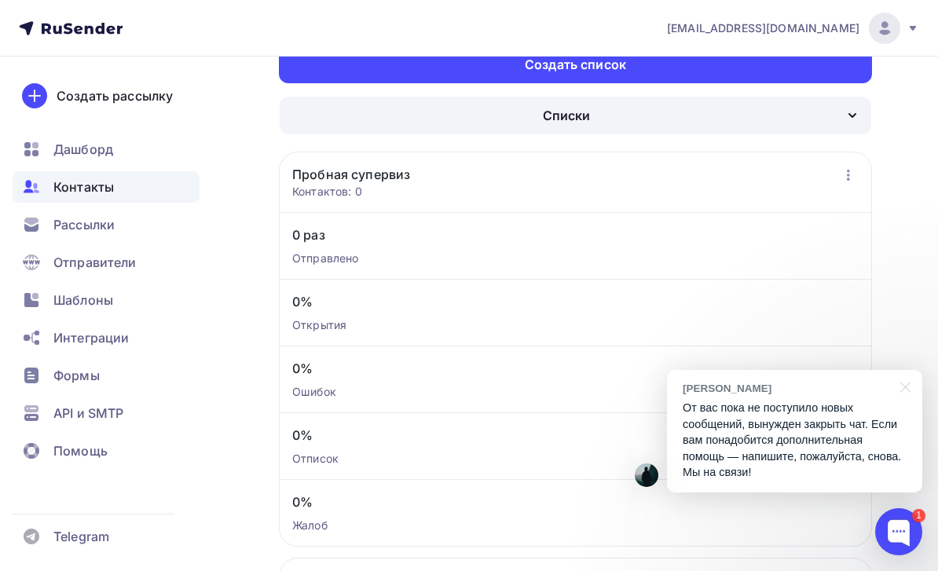
click at [915, 402] on div at bounding box center [902, 386] width 39 height 32
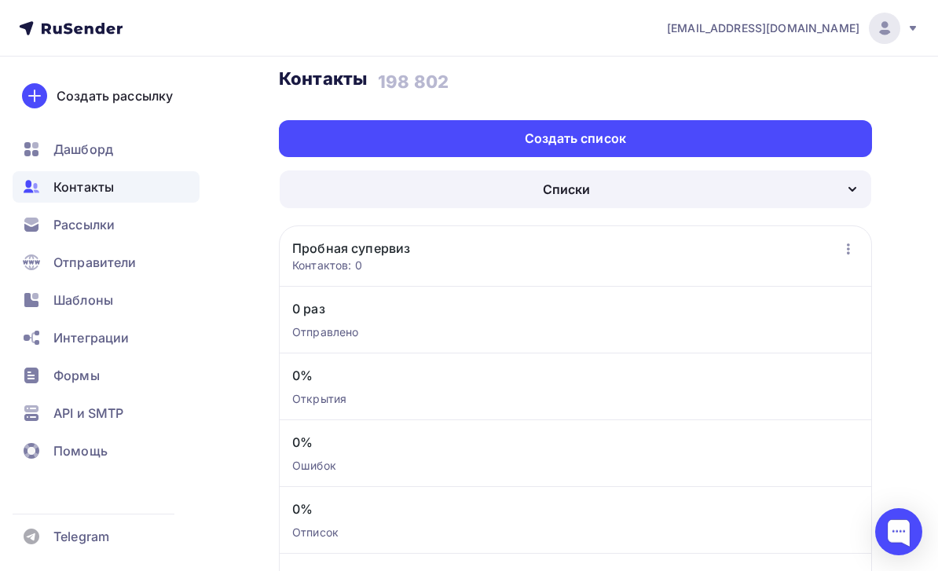
scroll to position [0, 0]
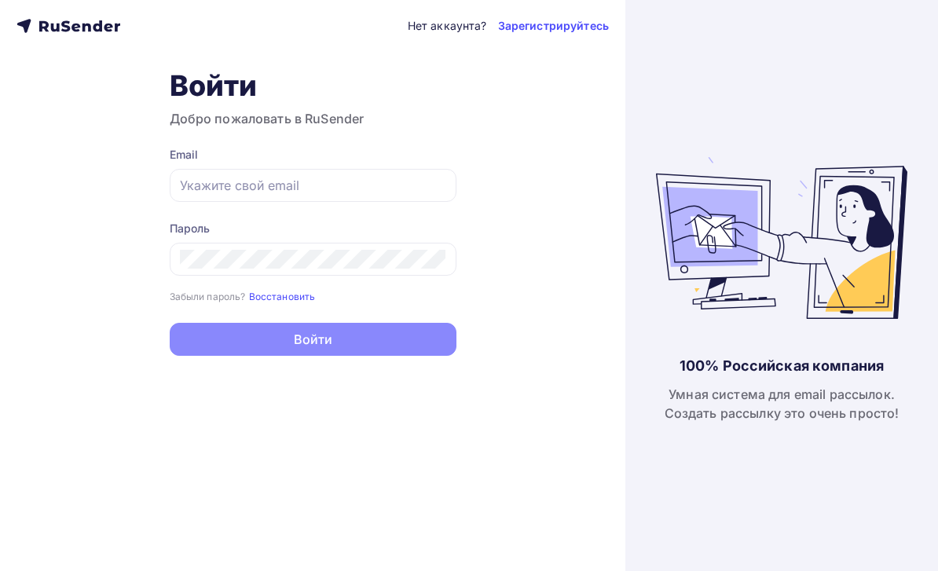
click at [388, 187] on input "text" at bounding box center [313, 185] width 266 height 19
type input "[EMAIL_ADDRESS][DOMAIN_NAME]"
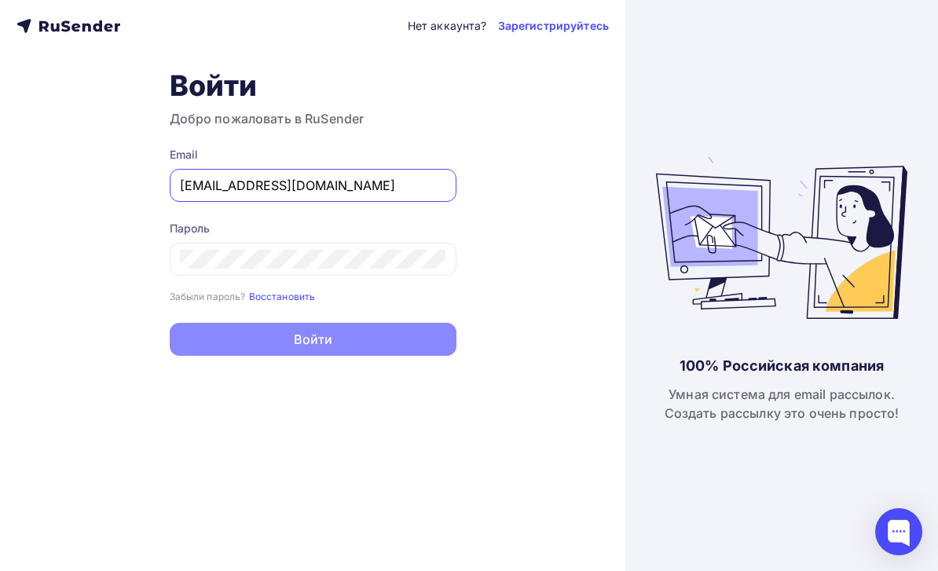
click at [313, 342] on button "Войти" at bounding box center [313, 339] width 287 height 33
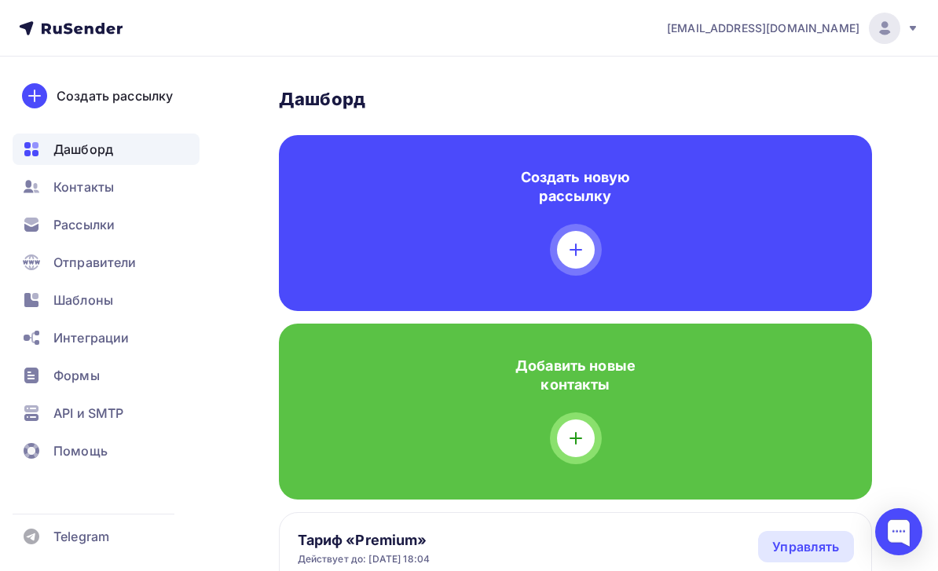
click at [134, 196] on div "Контакты" at bounding box center [106, 186] width 187 height 31
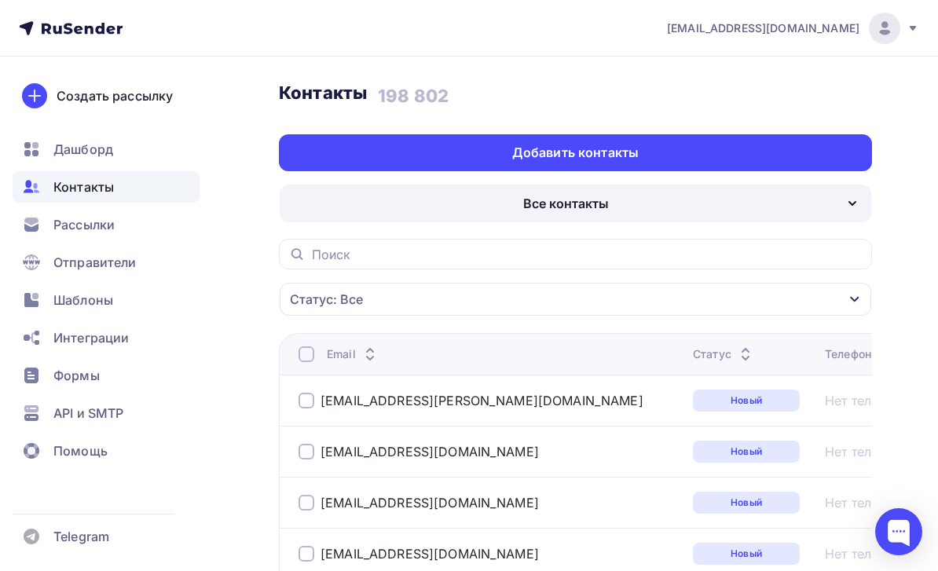
click at [686, 196] on div "Все контакты" at bounding box center [576, 204] width 592 height 38
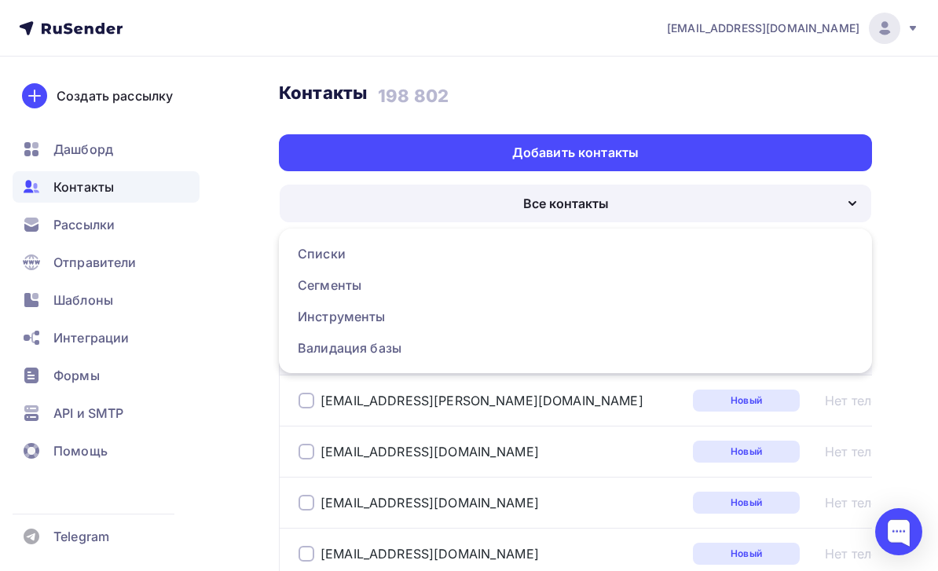
click at [366, 254] on div "Списки" at bounding box center [575, 253] width 555 height 19
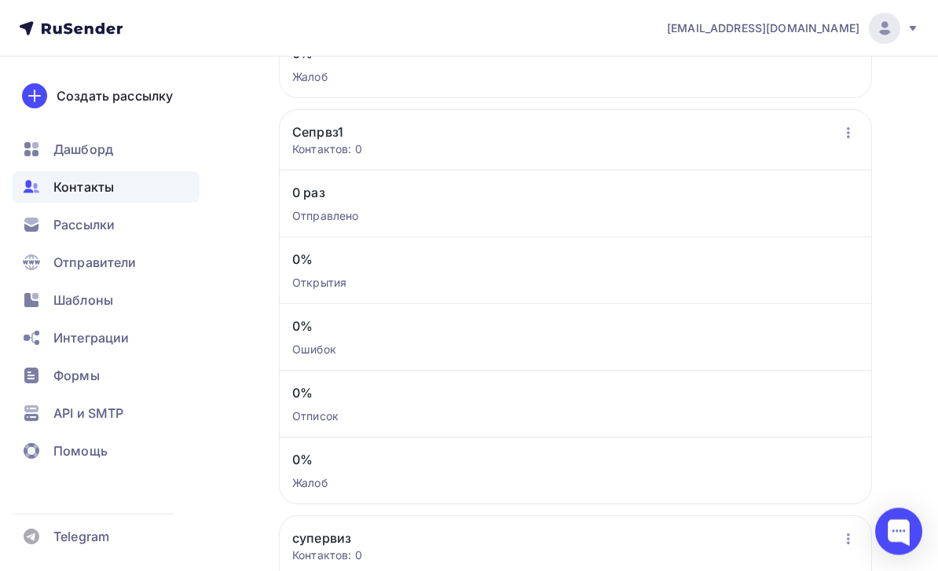
scroll to position [943, 0]
click at [853, 138] on icon "button" at bounding box center [848, 132] width 19 height 19
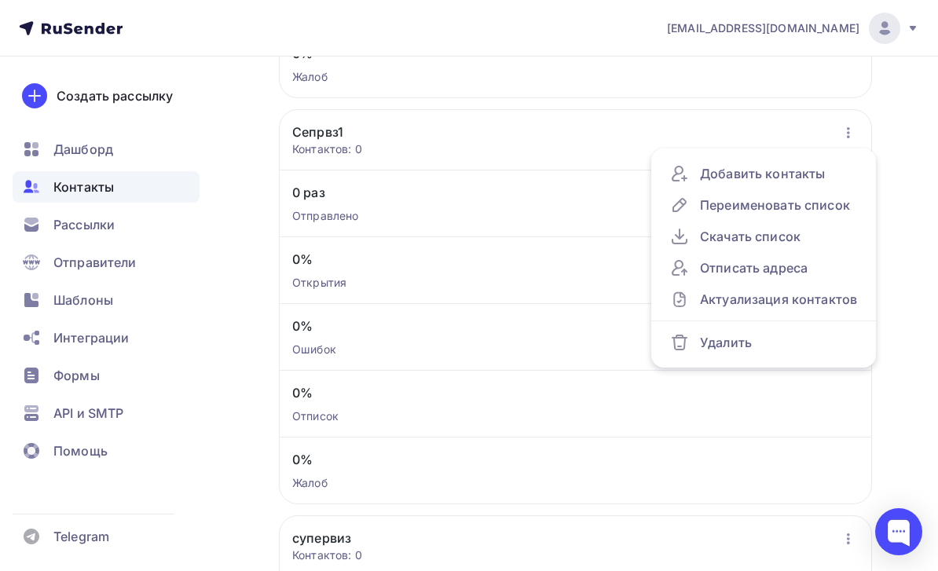
click at [806, 182] on div "Добавить контакты" at bounding box center [763, 173] width 187 height 19
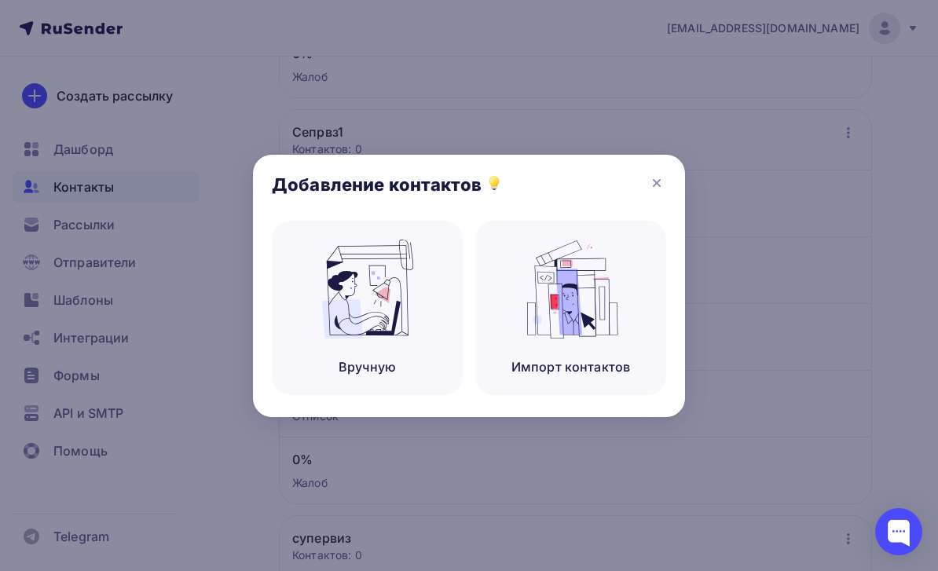
click at [594, 339] on img at bounding box center [571, 289] width 105 height 99
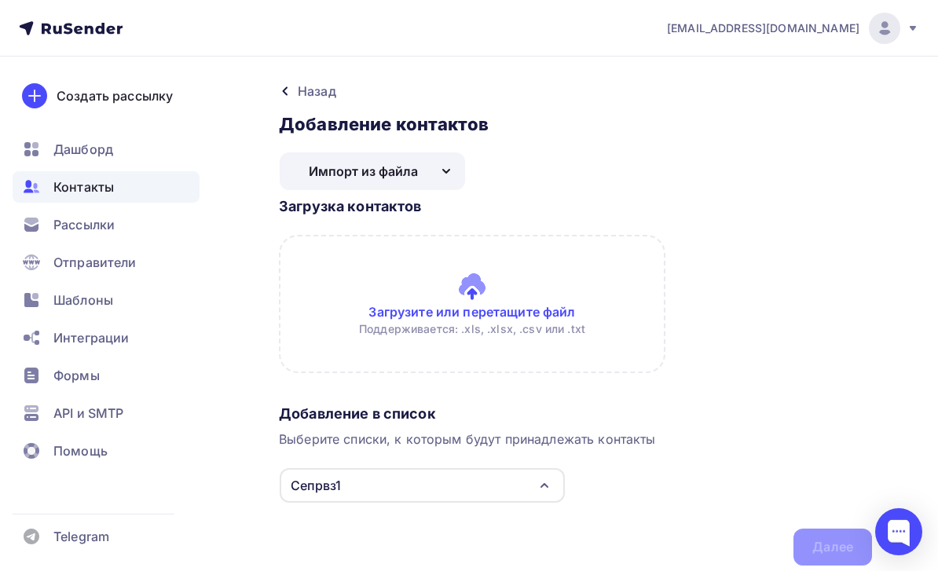
click at [546, 323] on input "file" at bounding box center [575, 304] width 593 height 138
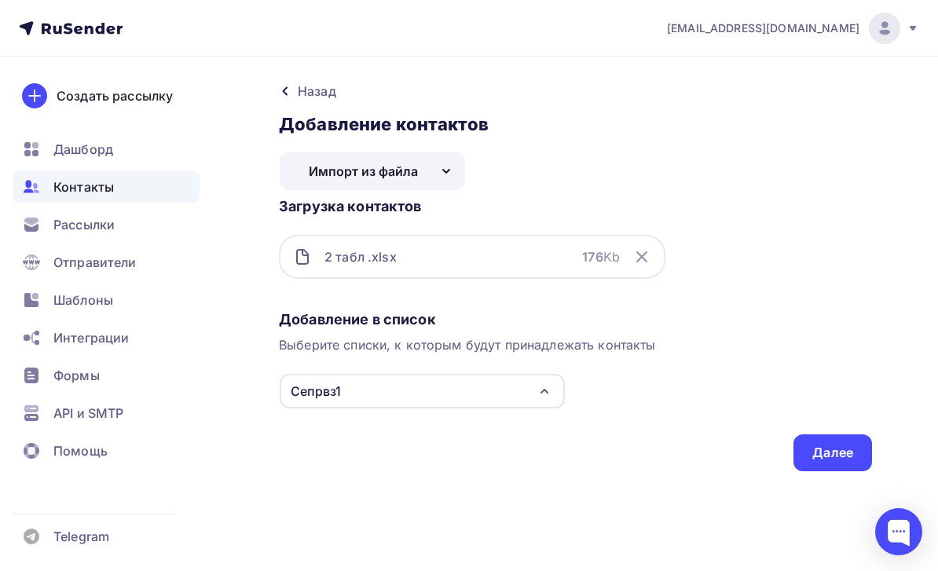
click at [850, 449] on div "Далее" at bounding box center [832, 453] width 41 height 18
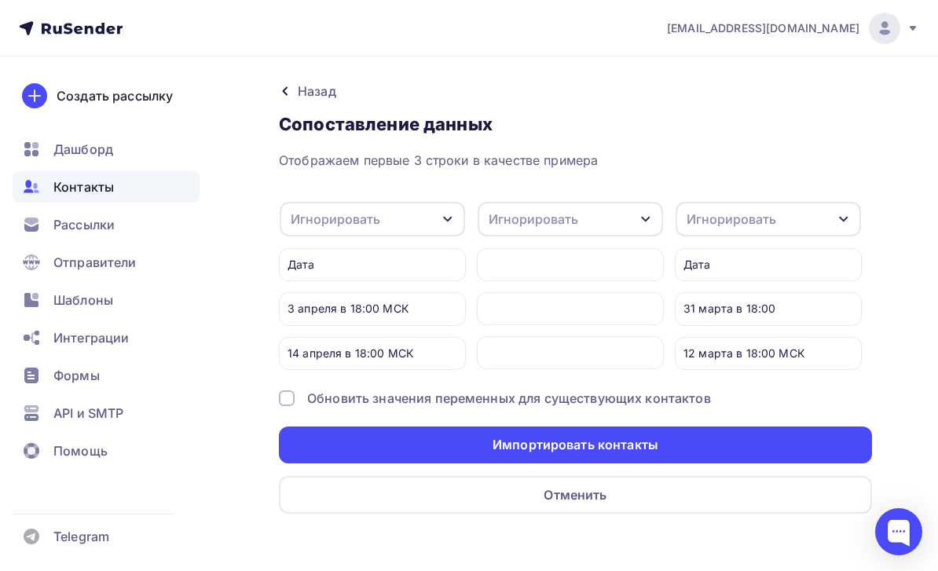
click at [326, 88] on div "Назад" at bounding box center [317, 91] width 38 height 19
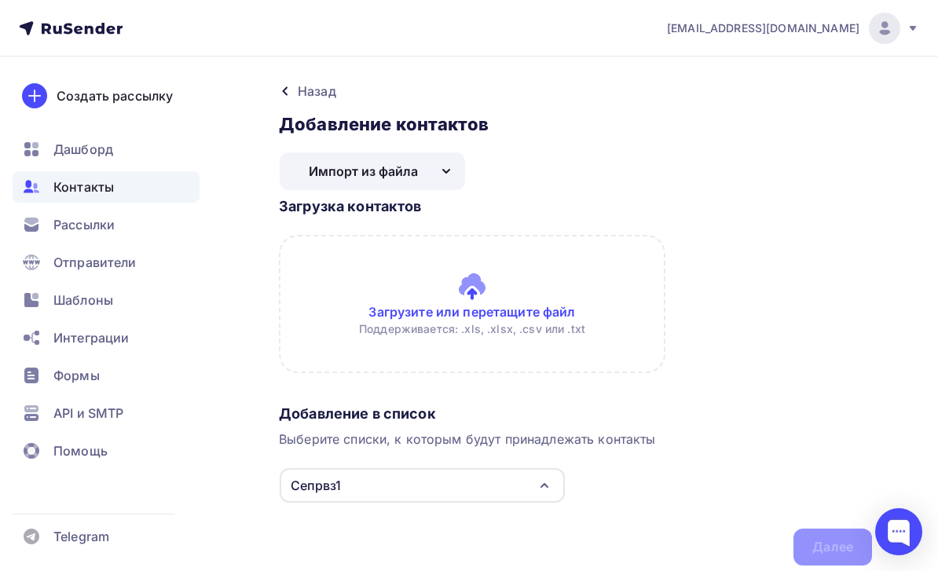
click at [171, 200] on div "Контакты" at bounding box center [106, 186] width 187 height 31
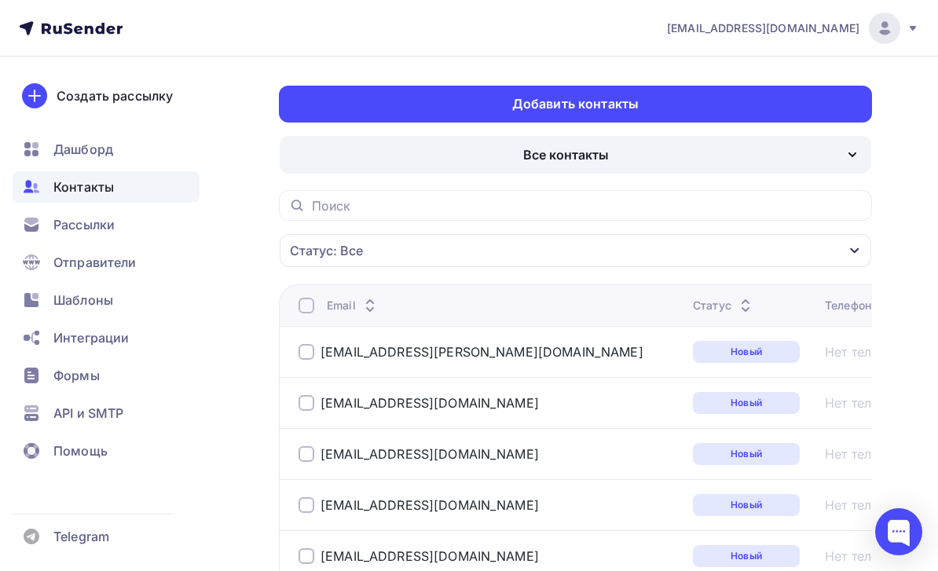
scroll to position [48, 0]
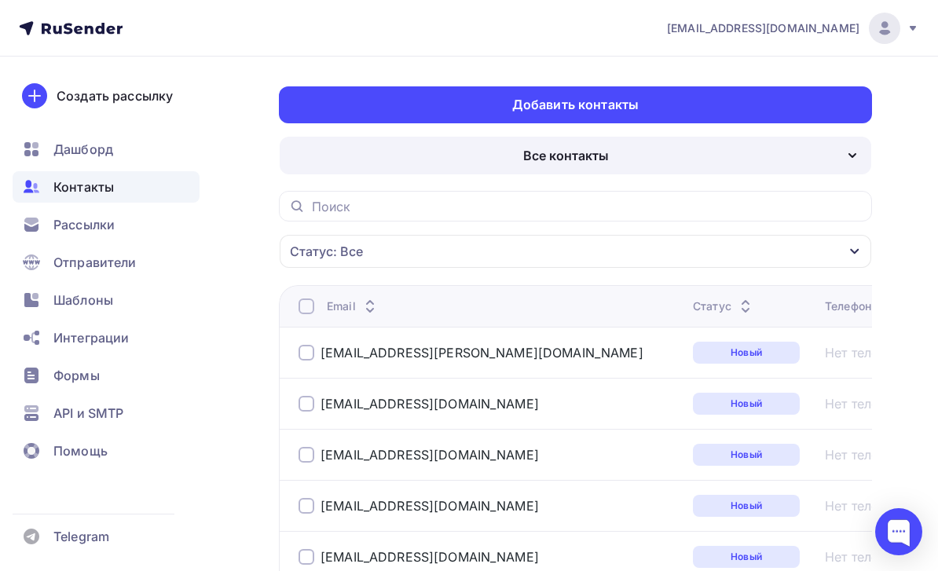
click at [812, 263] on div "Статус: Все" at bounding box center [576, 251] width 592 height 33
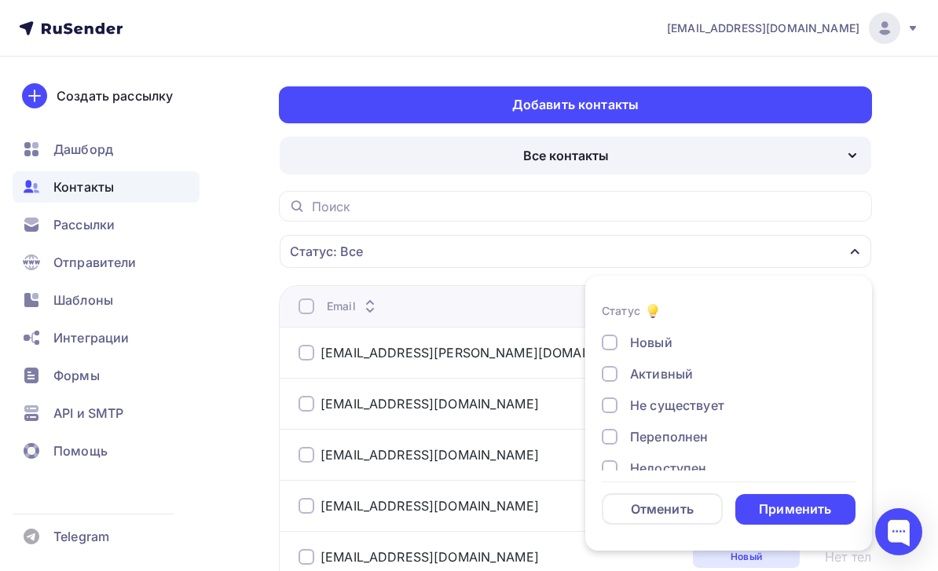
scroll to position [0, 0]
click at [744, 333] on div "Новый" at bounding box center [720, 342] width 236 height 19
click at [811, 505] on div "Применить" at bounding box center [795, 509] width 72 height 18
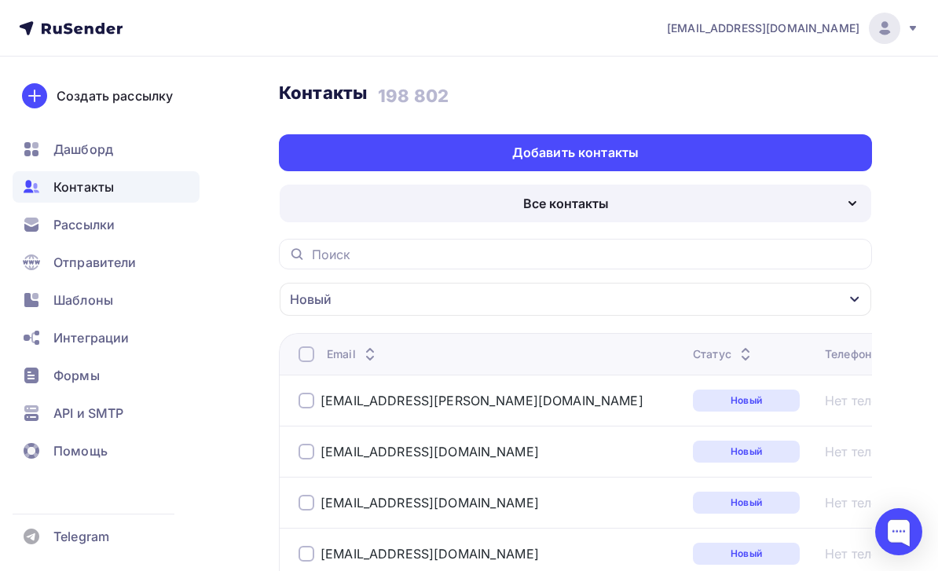
click at [167, 223] on div "Рассылки" at bounding box center [106, 224] width 187 height 31
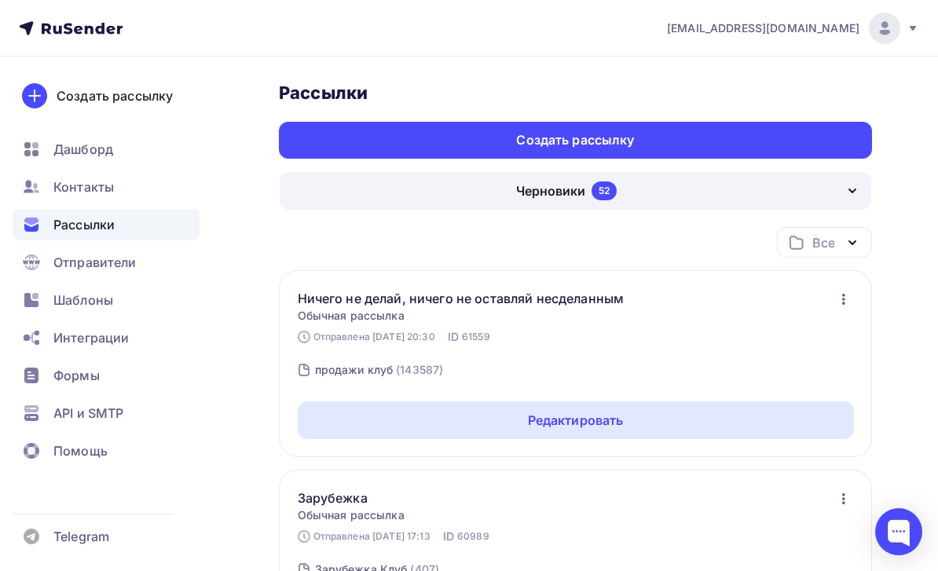
click at [822, 148] on div "Создать рассылку" at bounding box center [575, 140] width 593 height 37
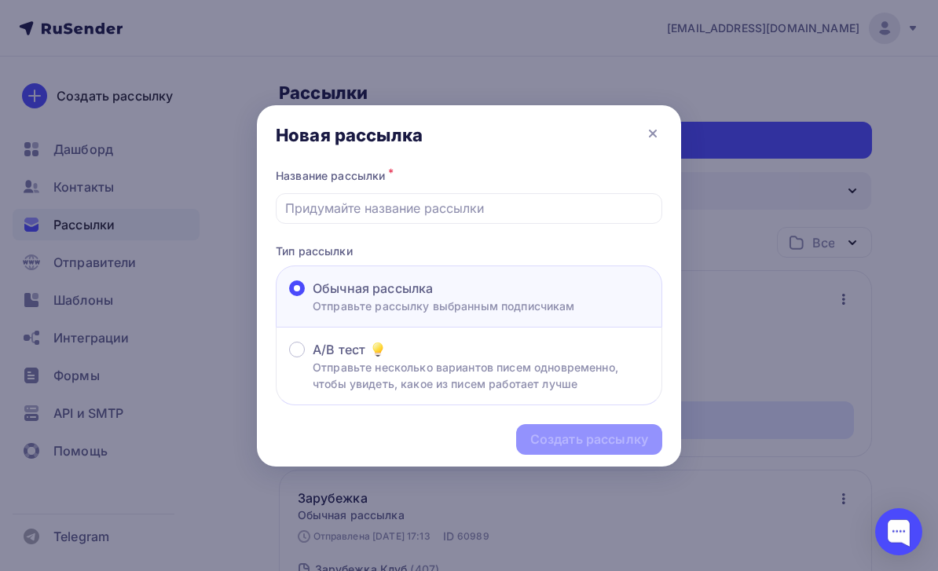
click at [574, 212] on input "text" at bounding box center [469, 208] width 368 height 19
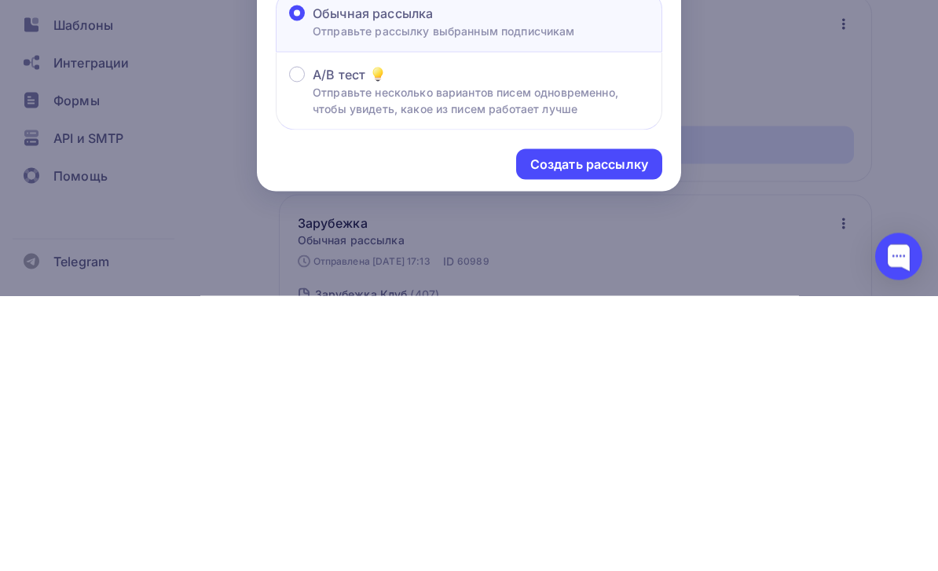
type input "Ага"
click at [644, 431] on div "Создать рассылку" at bounding box center [589, 440] width 118 height 18
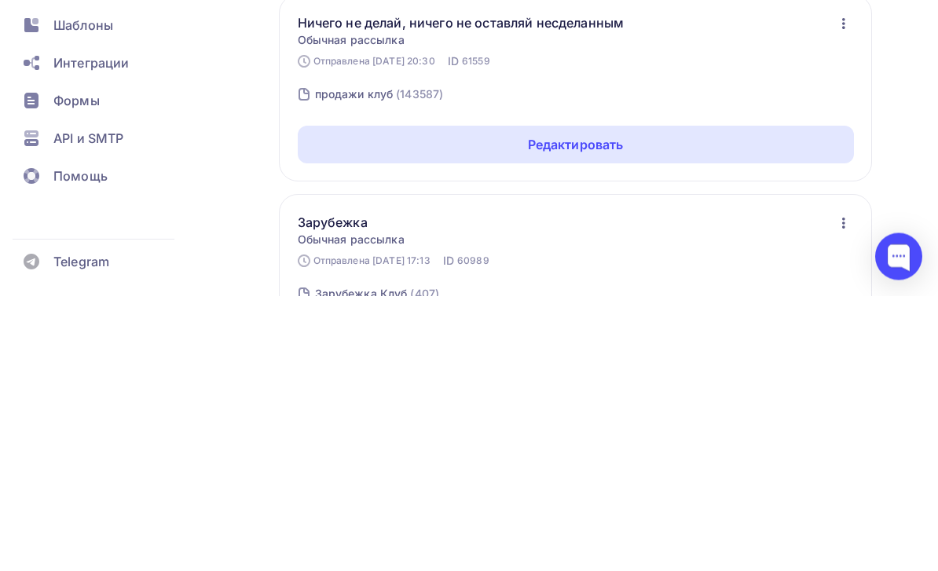
scroll to position [276, 0]
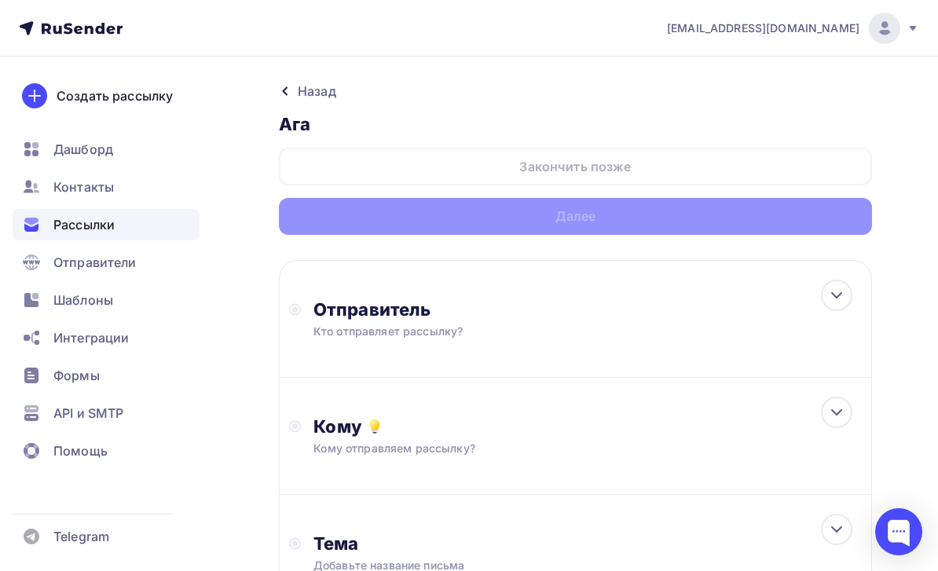
click at [827, 400] on div at bounding box center [836, 412] width 31 height 31
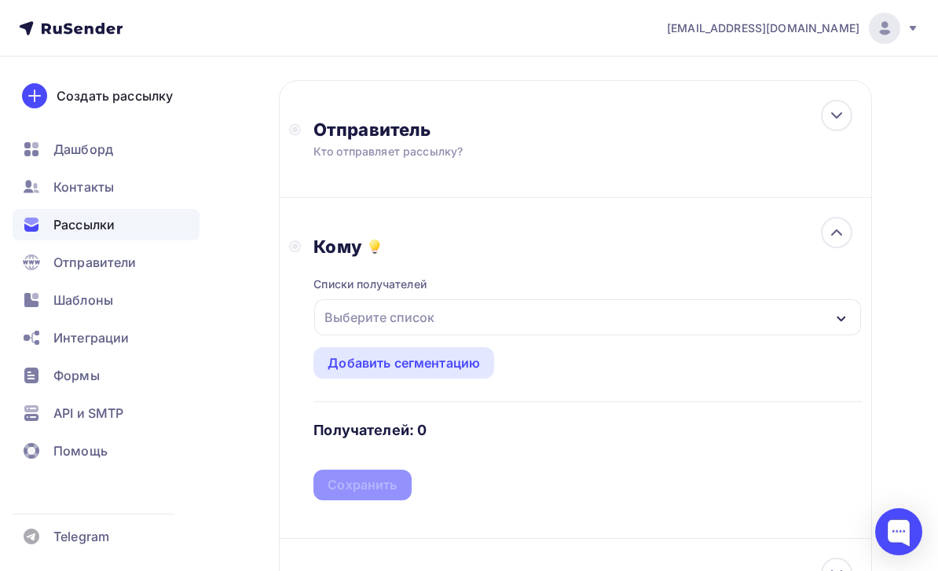
click at [821, 317] on div "Выберите список" at bounding box center [587, 317] width 547 height 36
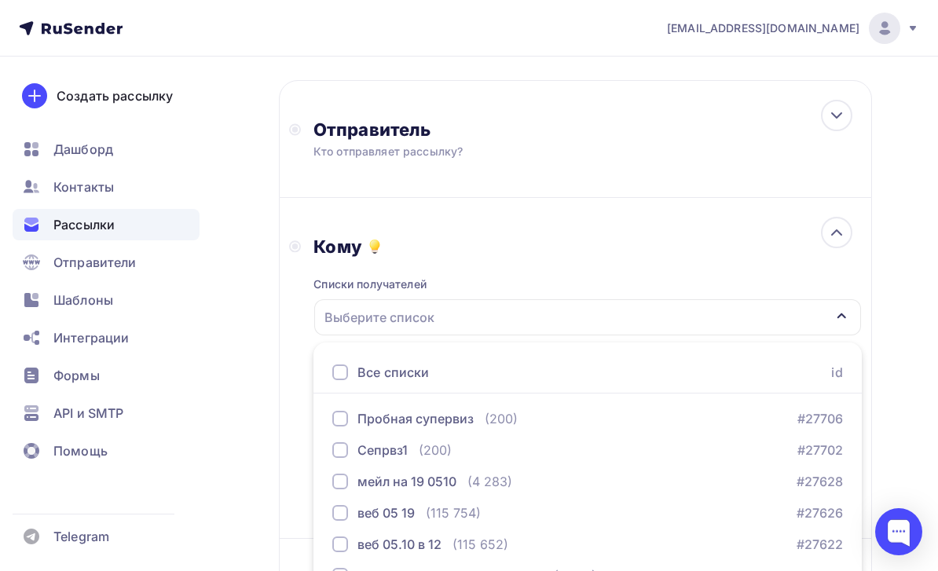
scroll to position [309, 0]
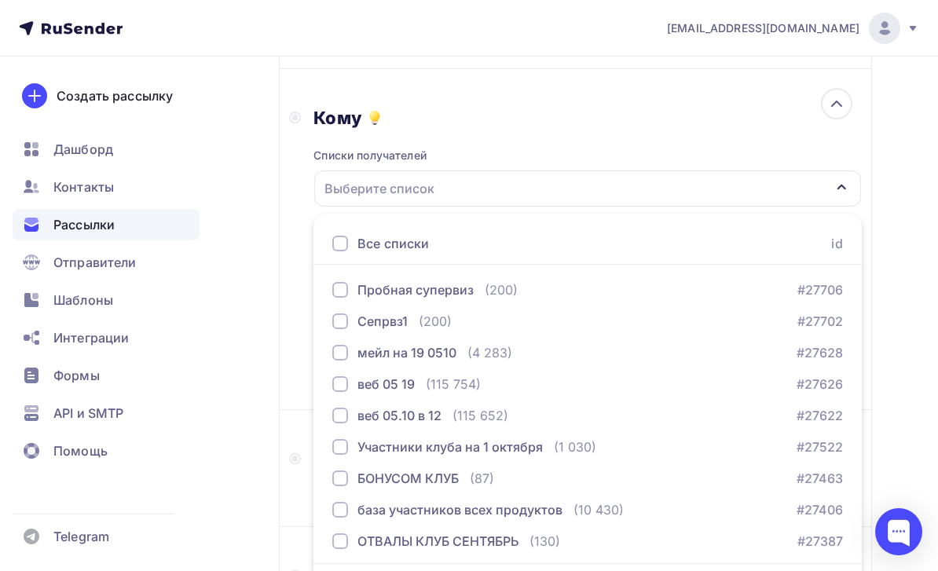
click at [211, 526] on div "Создать рассылку [GEOGRAPHIC_DATA] Контакты Рассылки Отправители Шаблоны Интегр…" at bounding box center [106, 314] width 212 height 515
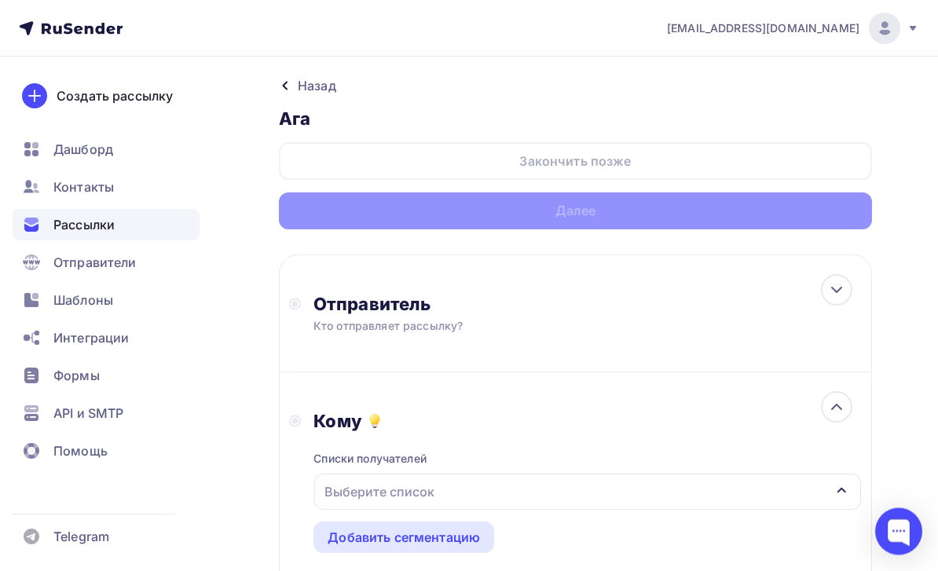
scroll to position [0, 0]
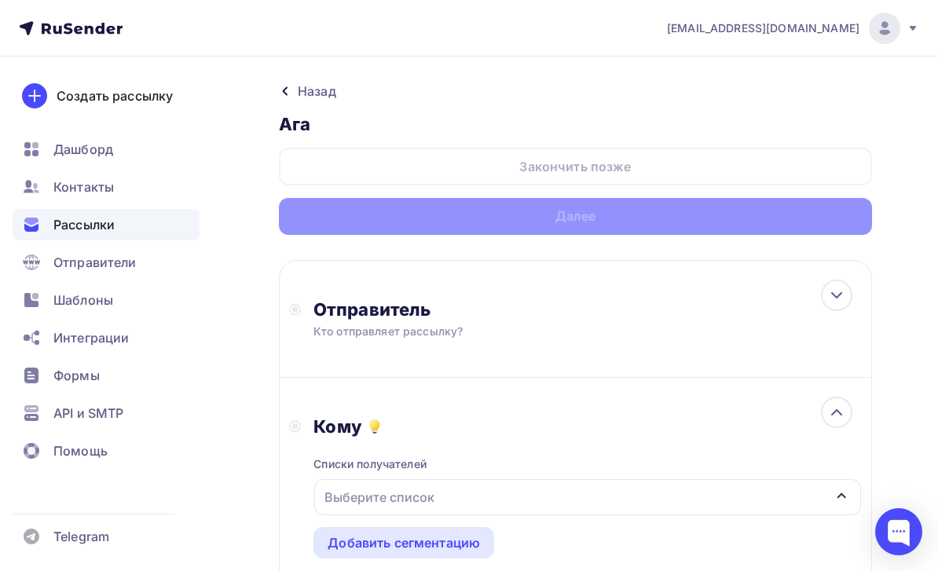
click at [324, 99] on div "Назад" at bounding box center [317, 91] width 38 height 19
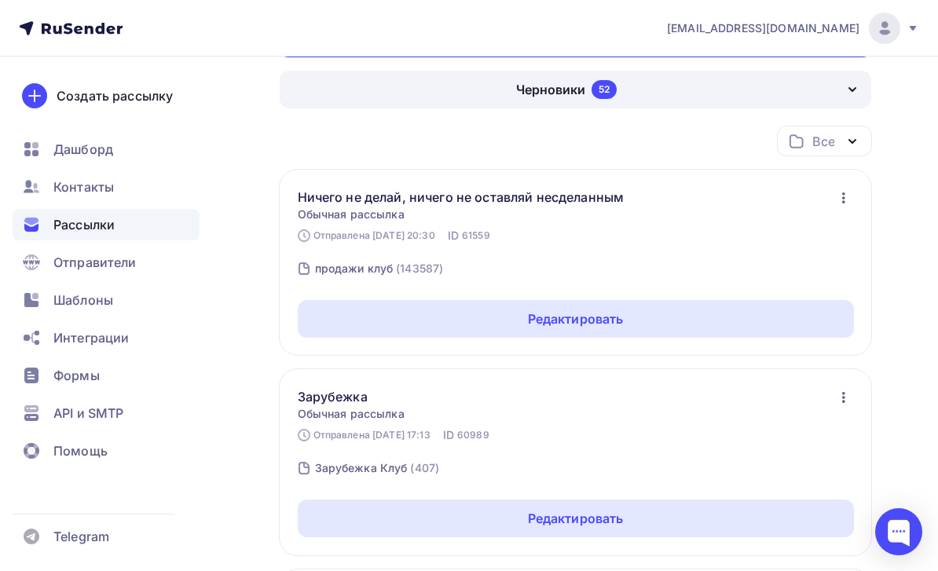
scroll to position [100, 0]
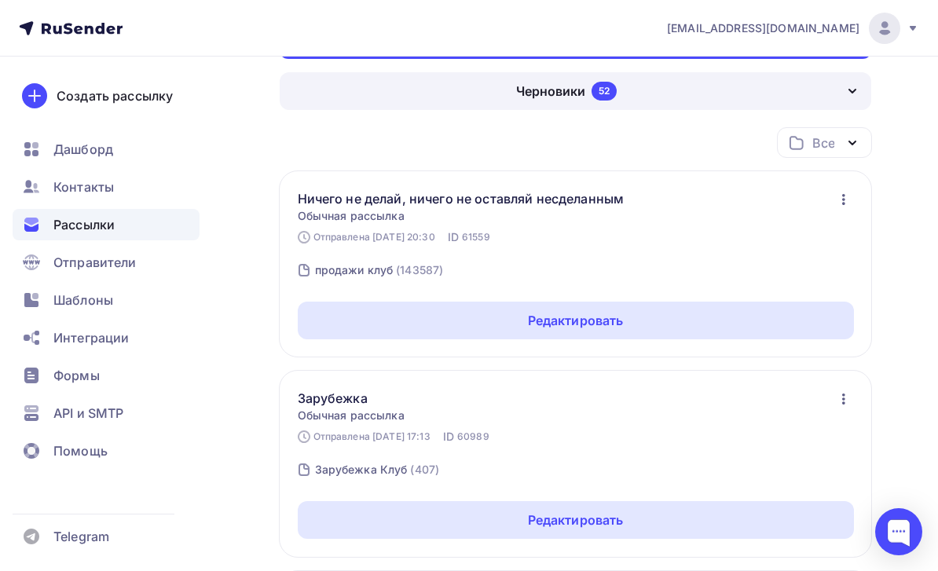
click at [209, 175] on div "Создать рассылку [GEOGRAPHIC_DATA] Контакты Рассылки Отправители Шаблоны Интегр…" at bounding box center [106, 314] width 212 height 515
click at [134, 189] on div "Контакты" at bounding box center [106, 186] width 187 height 31
